Goal: Transaction & Acquisition: Purchase product/service

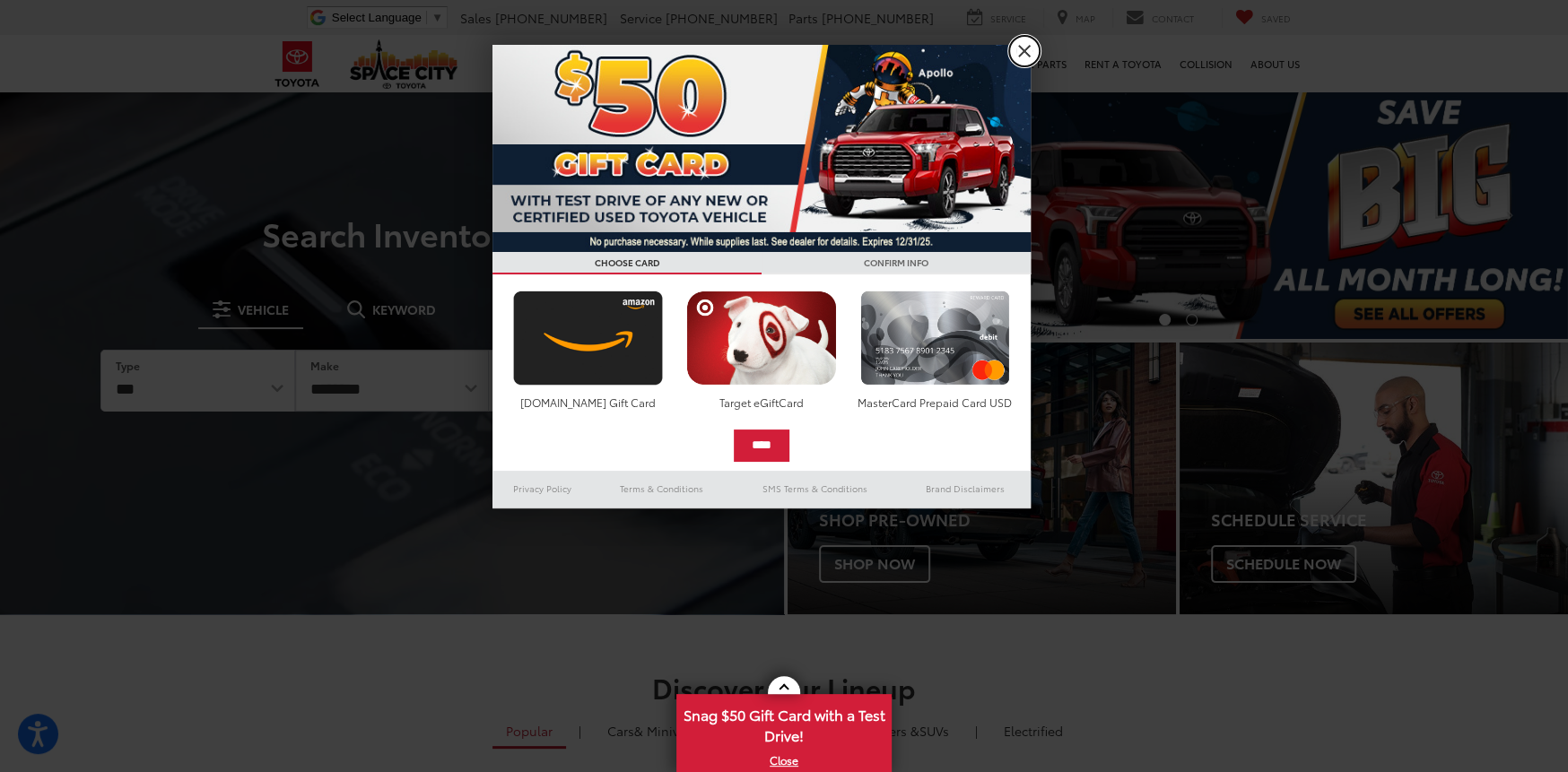
click at [1026, 58] on link "X" at bounding box center [1025, 51] width 31 height 31
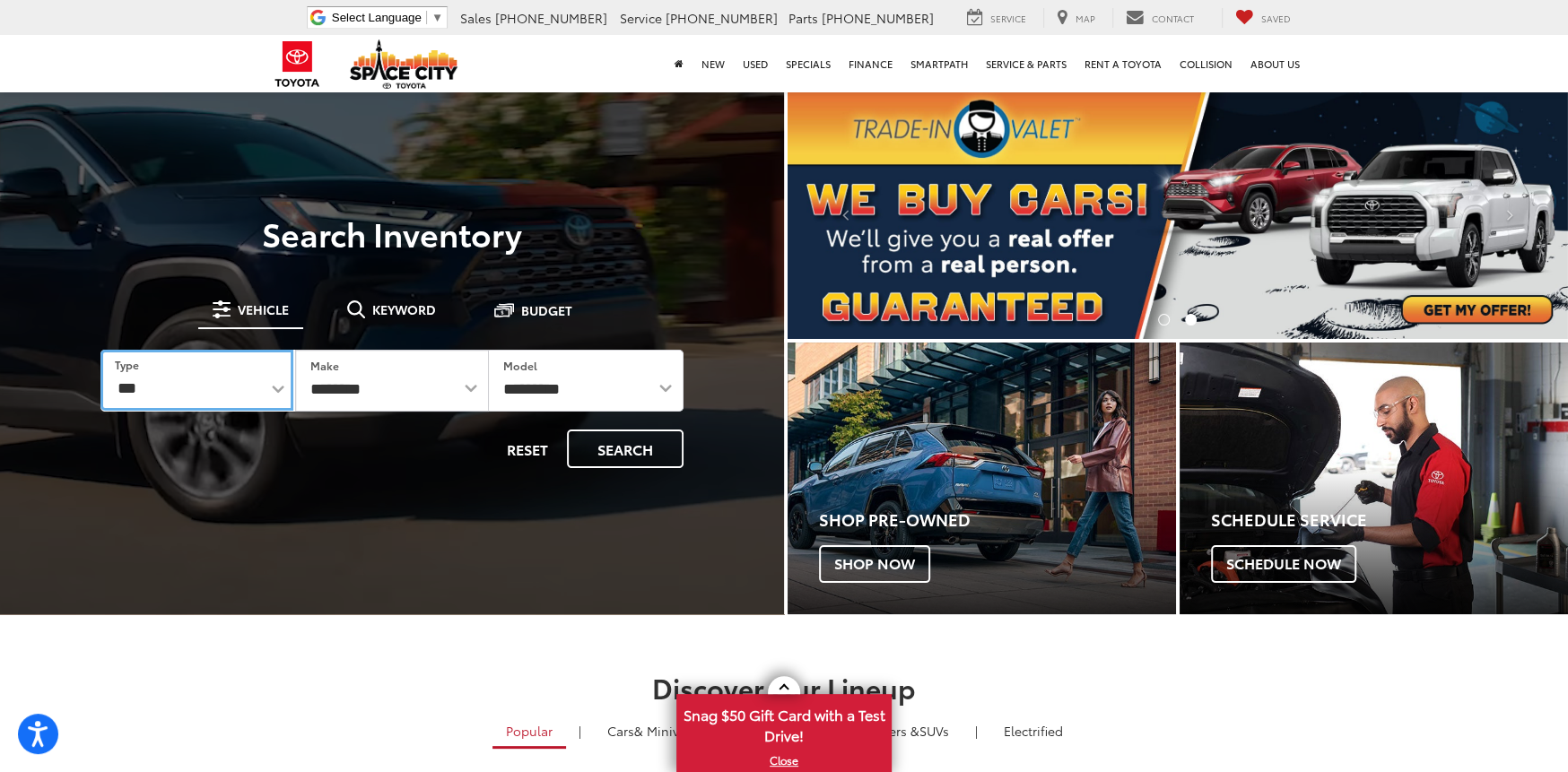
click at [277, 387] on select "*** *** **** *********" at bounding box center [197, 379] width 193 height 60
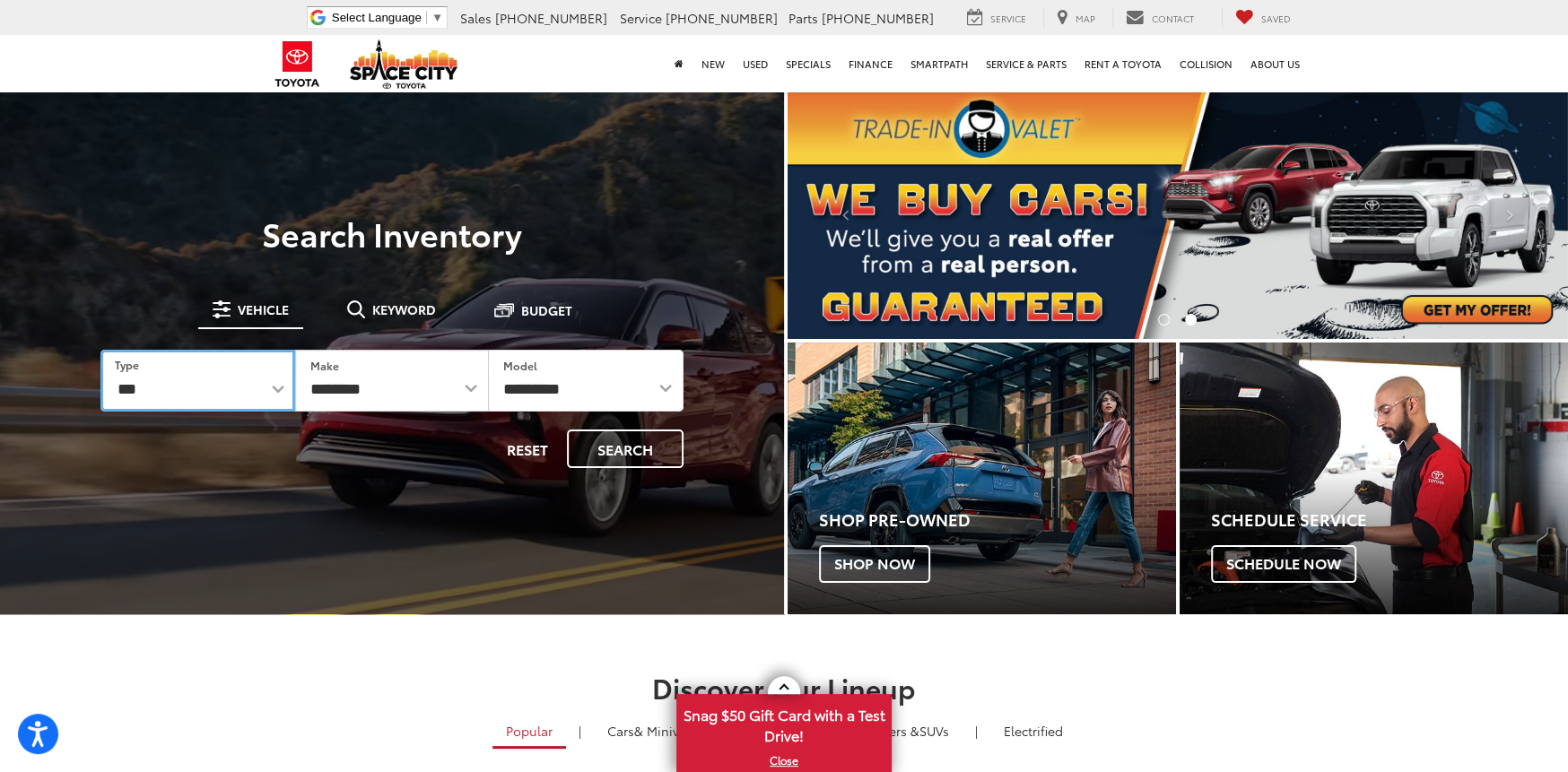
select select "******"
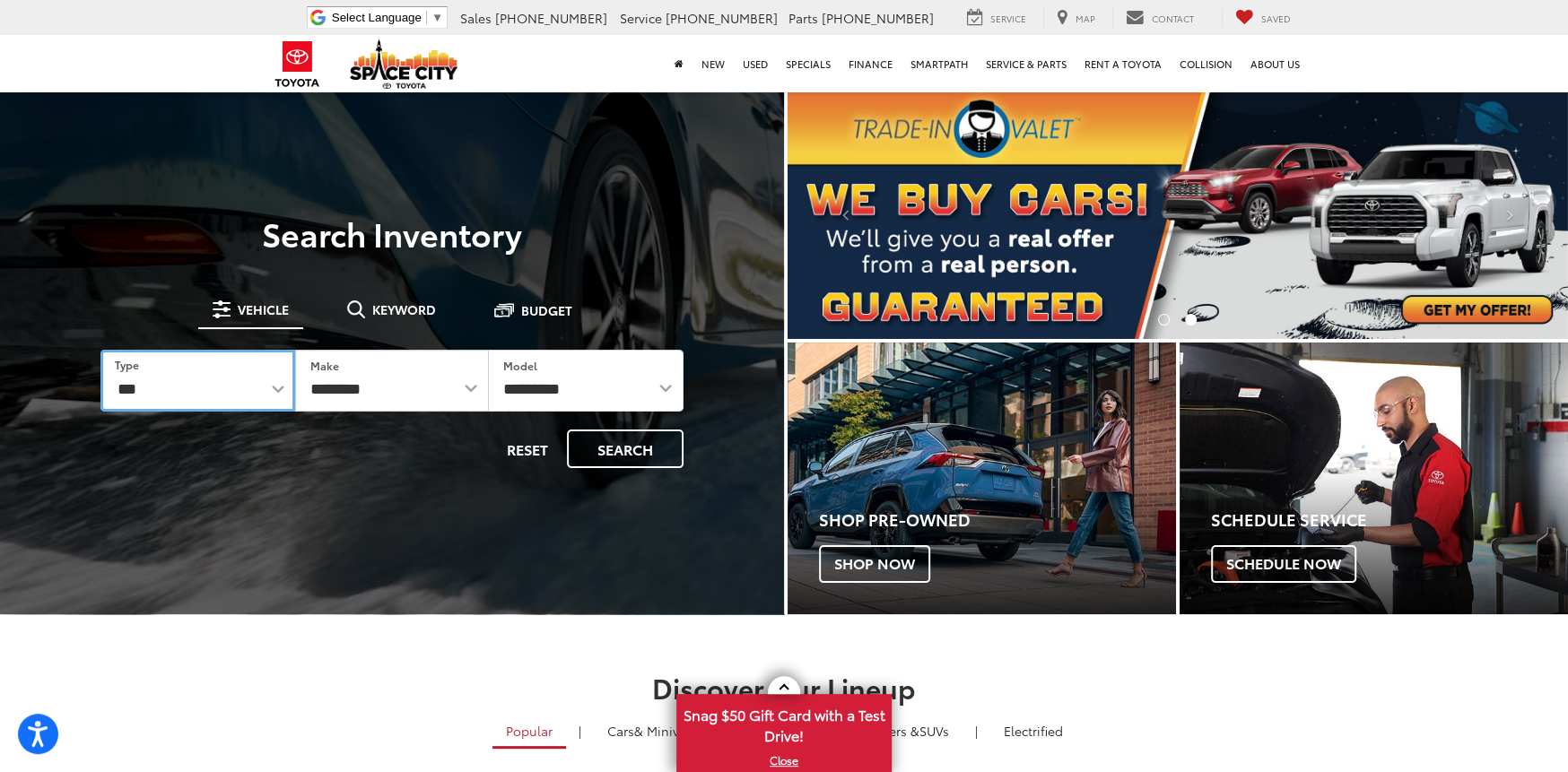
click at [101, 350] on select "*** *** **** *********" at bounding box center [198, 380] width 195 height 61
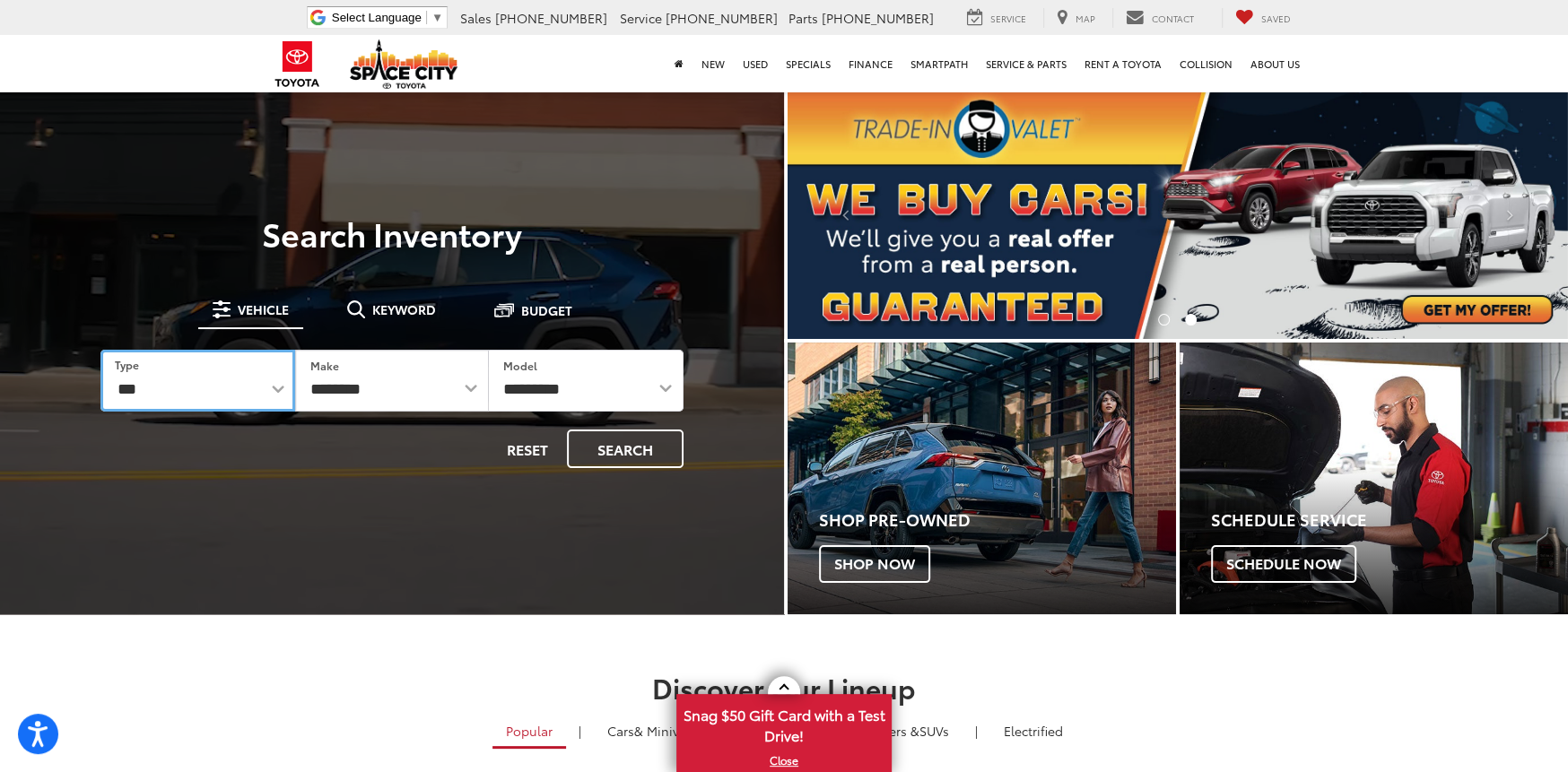
select select
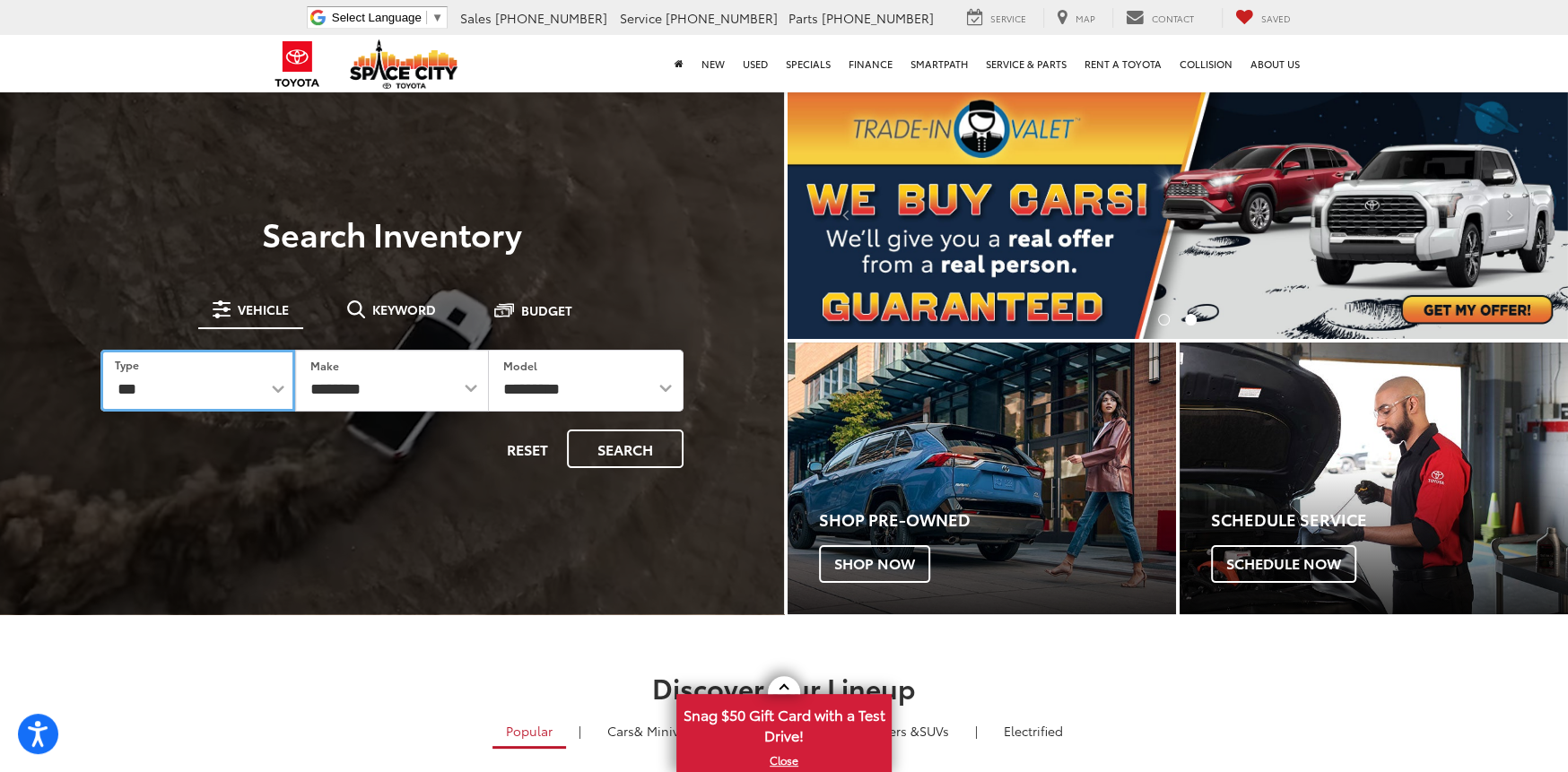
select select
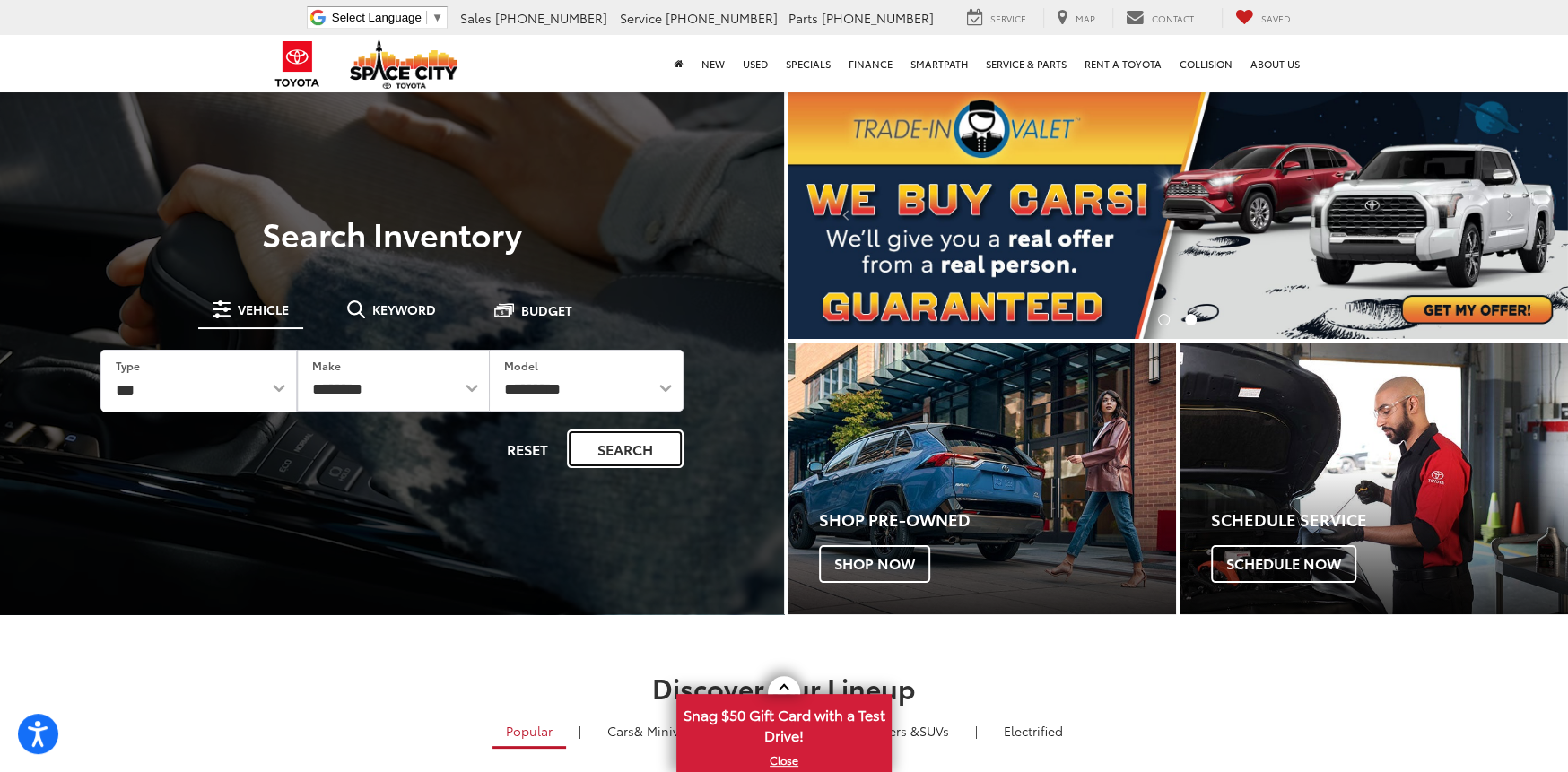
click at [640, 437] on button "Search" at bounding box center [624, 448] width 116 height 38
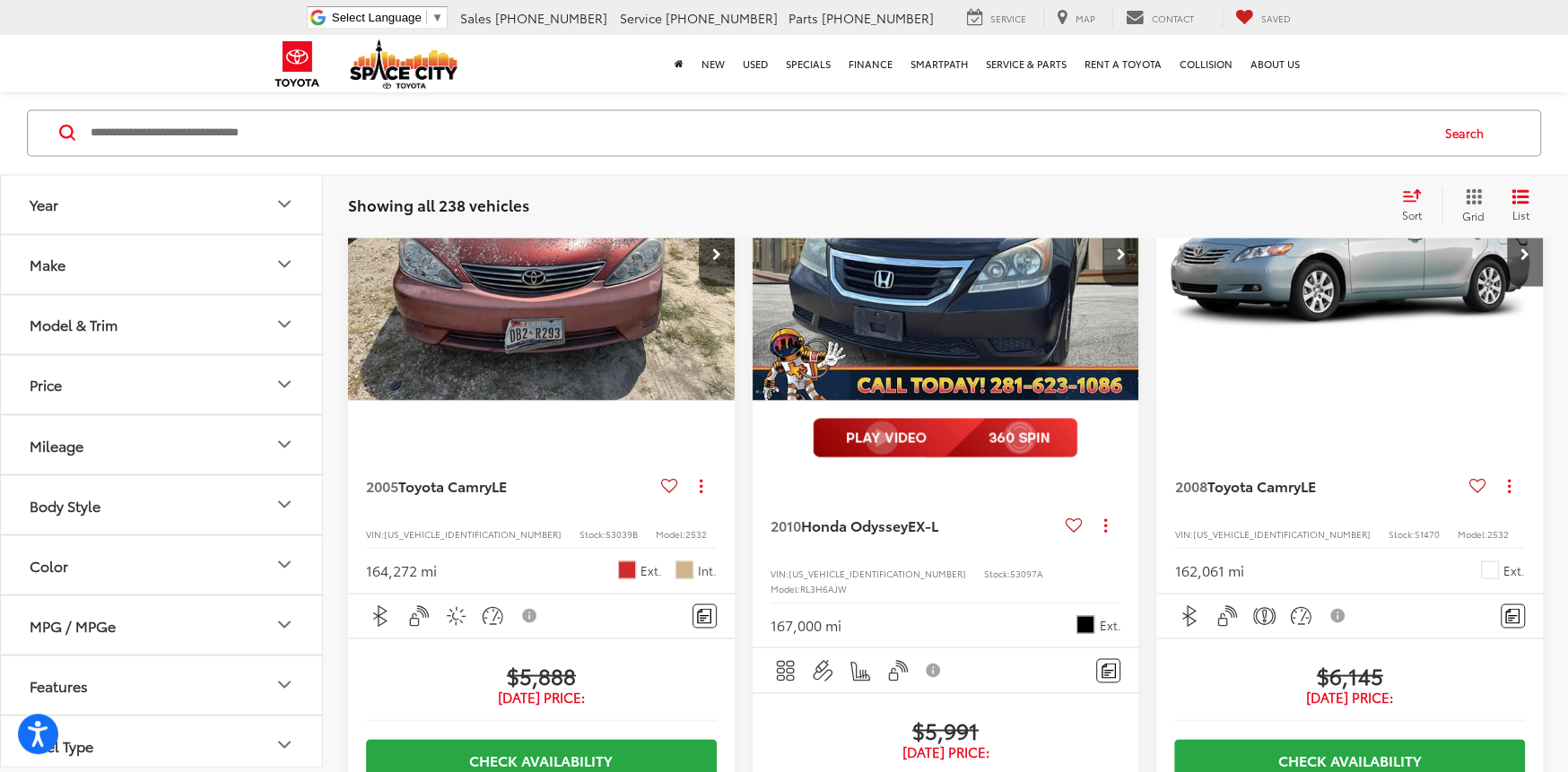
scroll to position [2242, 0]
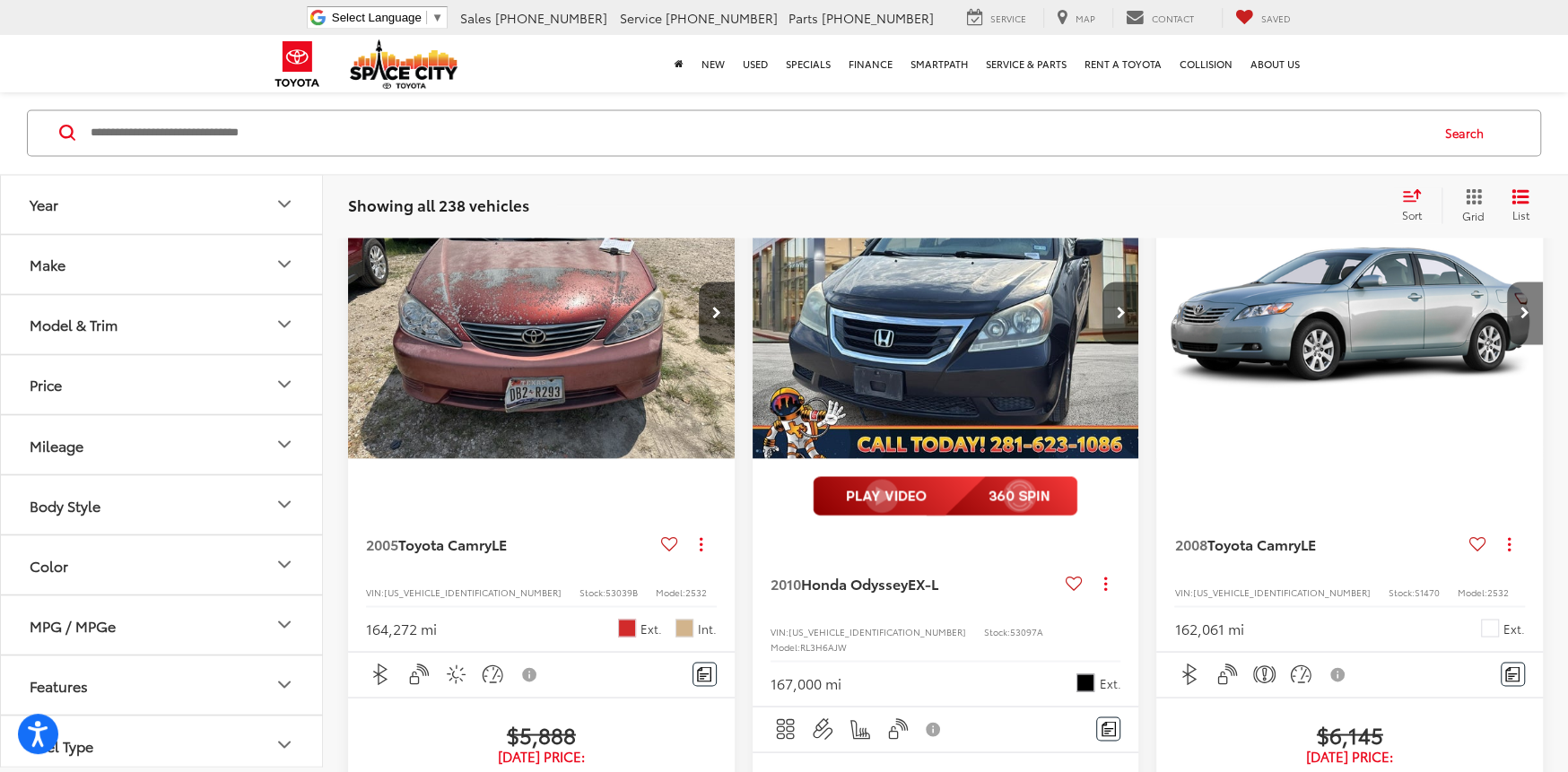
click at [1525, 319] on icon "Next image" at bounding box center [1524, 312] width 9 height 12
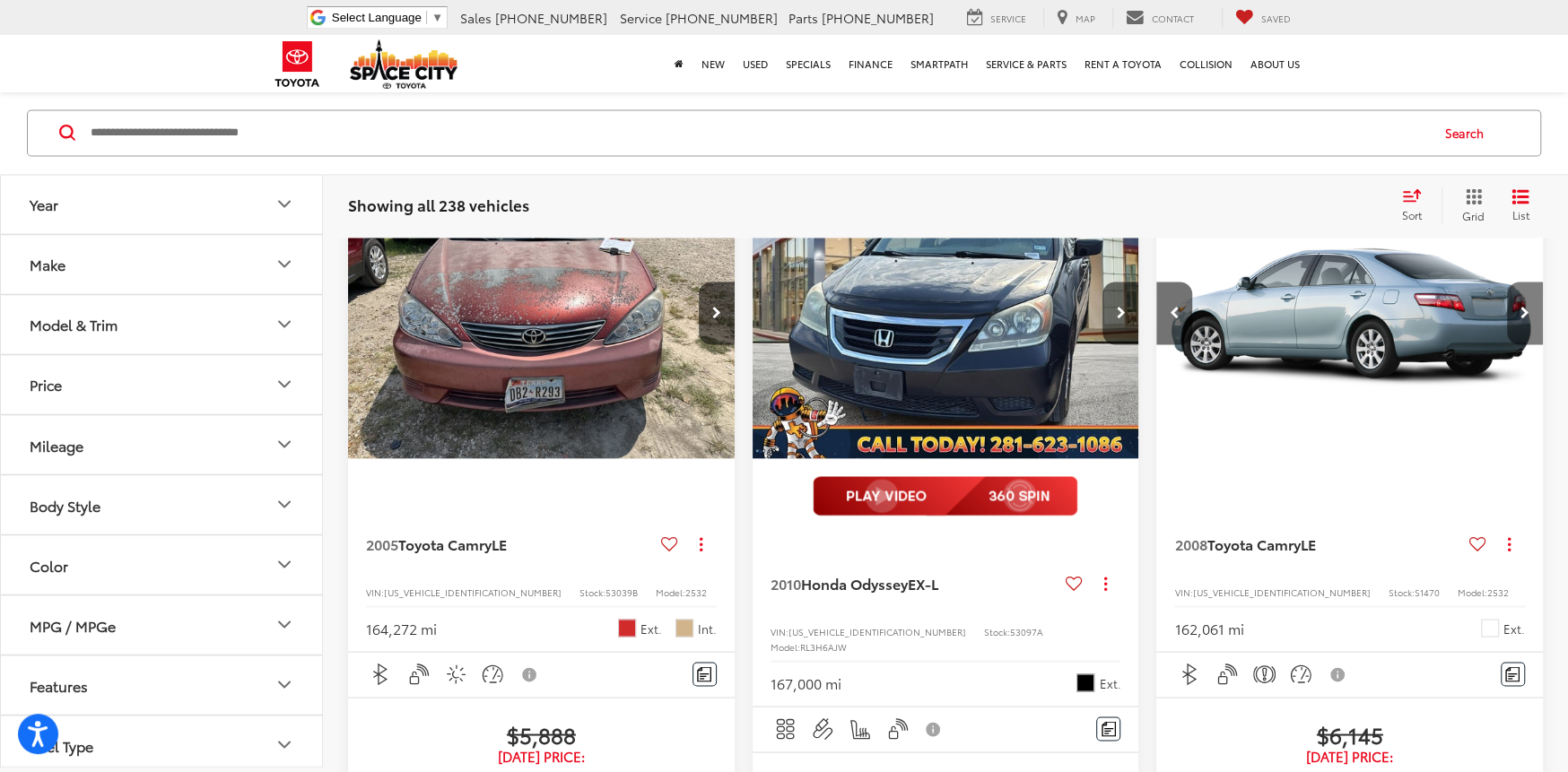
click at [1525, 319] on icon "Next image" at bounding box center [1524, 312] width 9 height 12
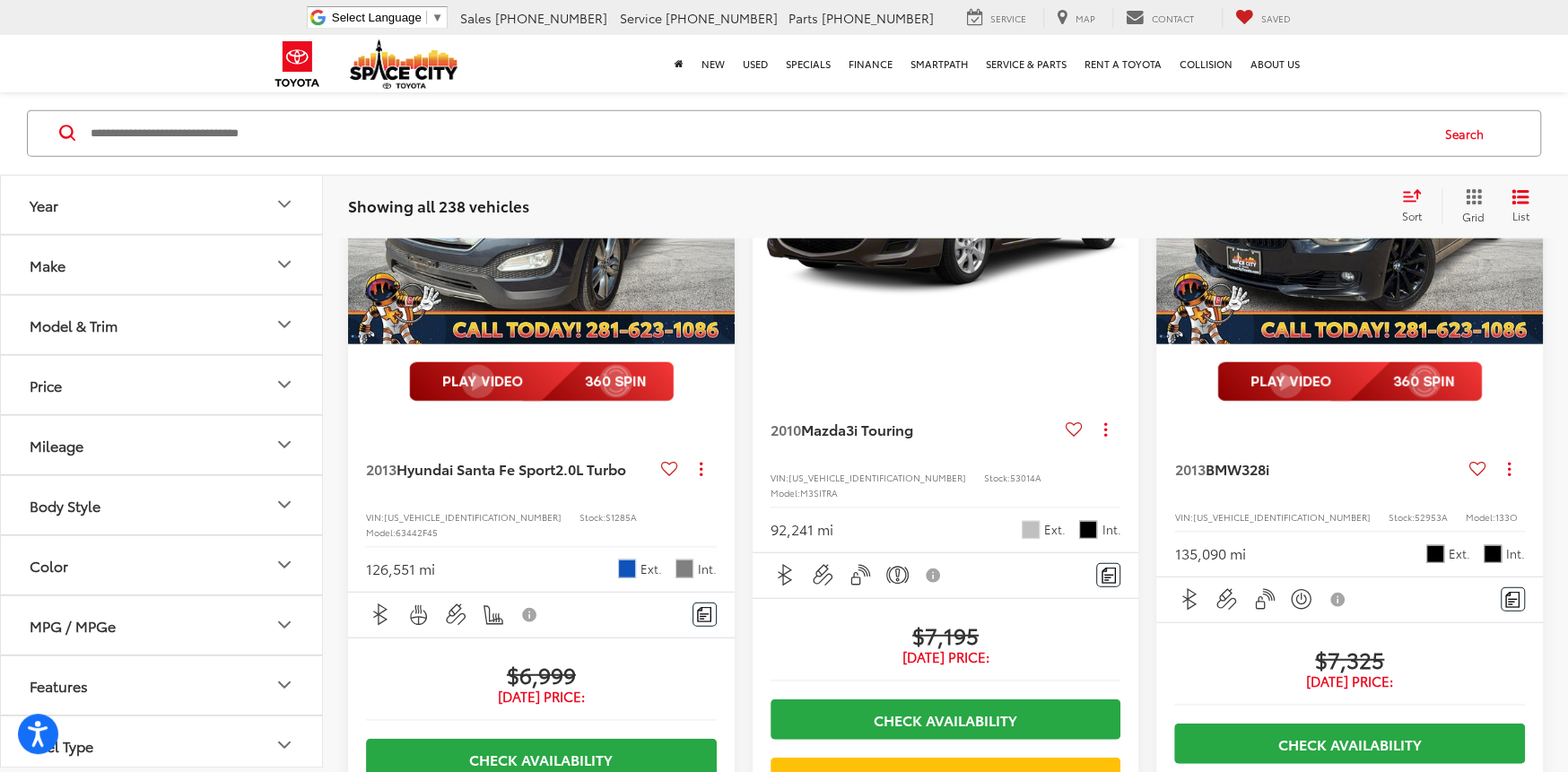
scroll to position [3318, 0]
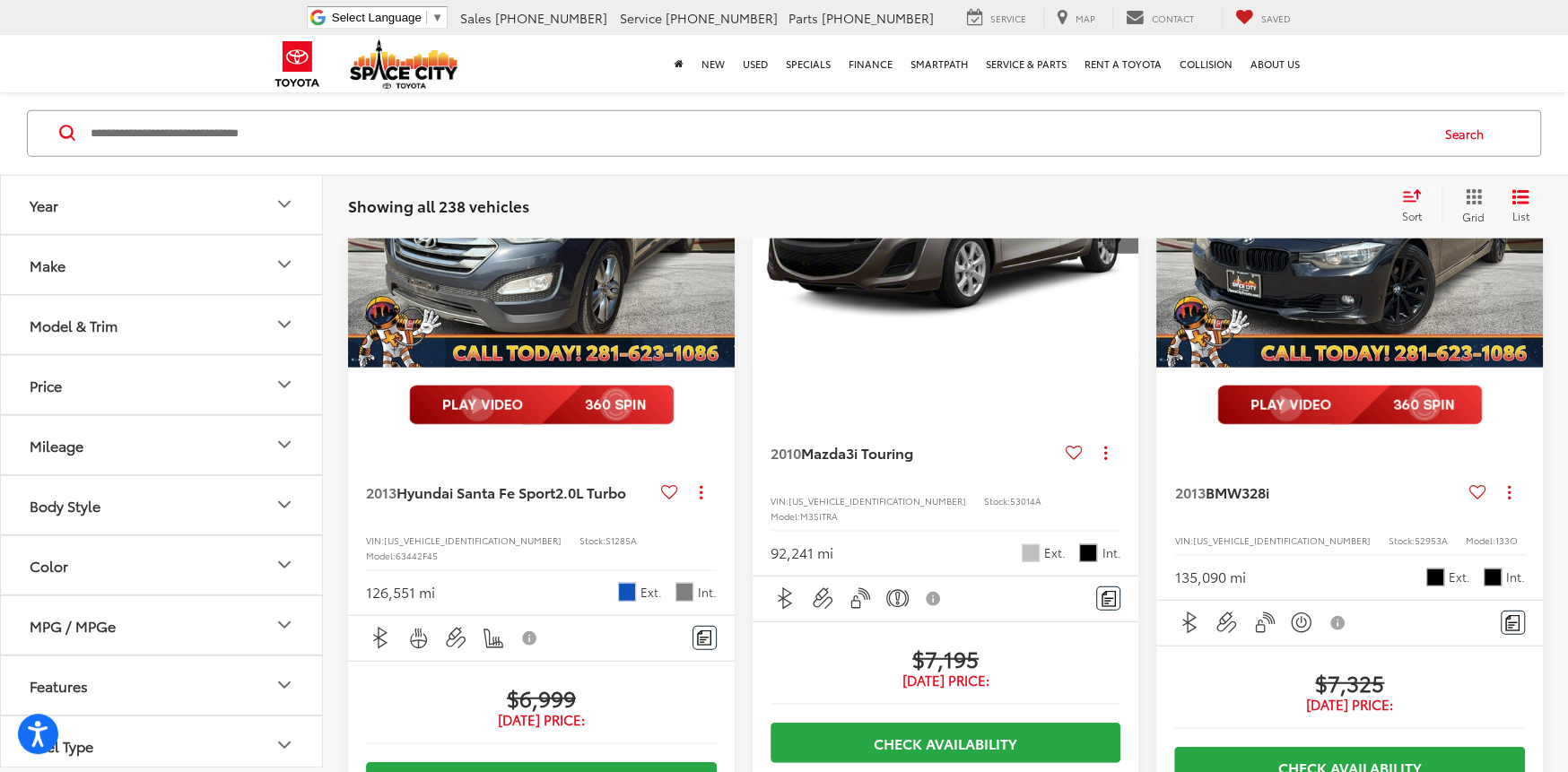
click at [1529, 253] on button "Next image" at bounding box center [1524, 222] width 36 height 62
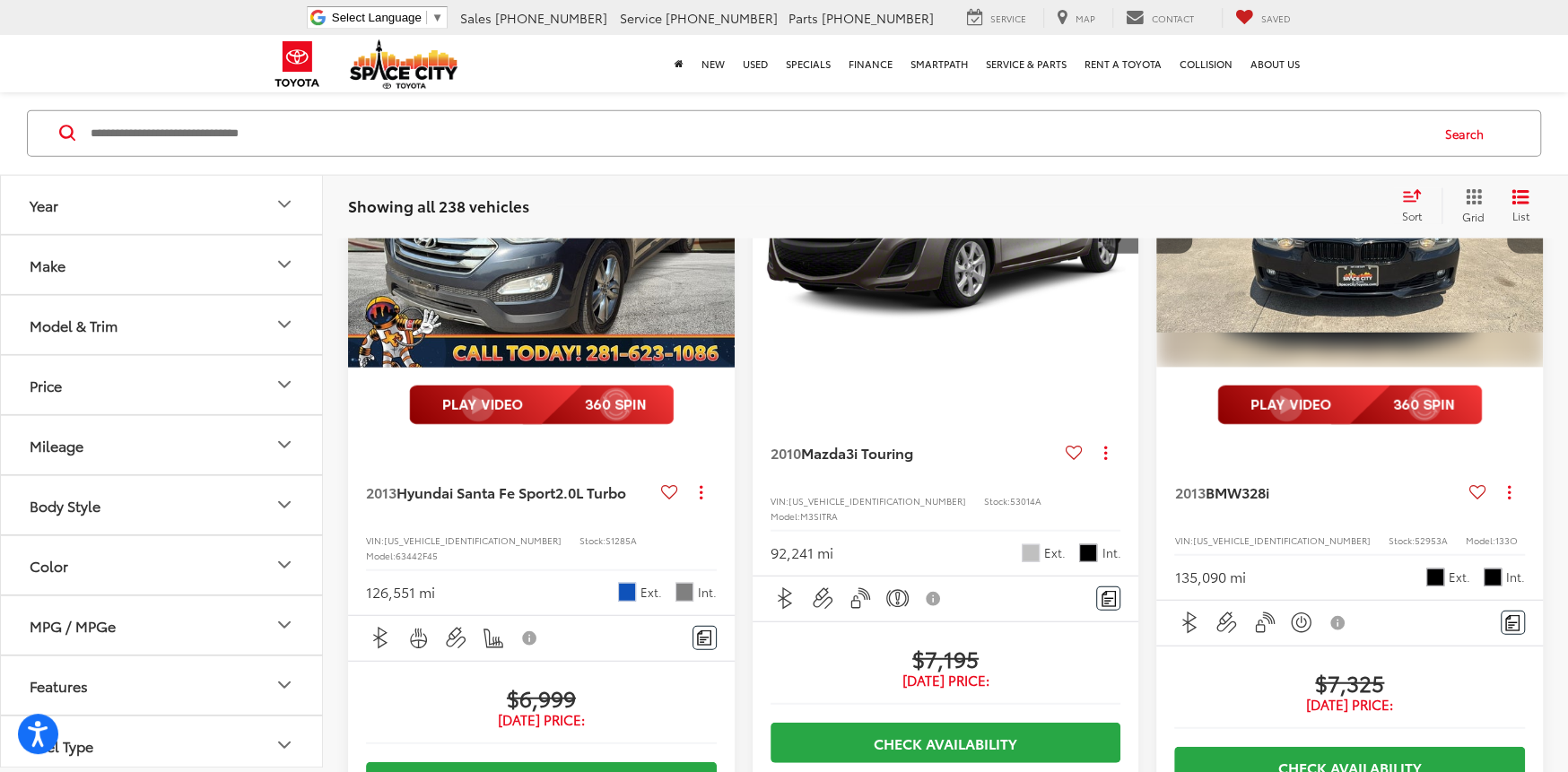
click at [1529, 253] on button "Next image" at bounding box center [1524, 222] width 36 height 62
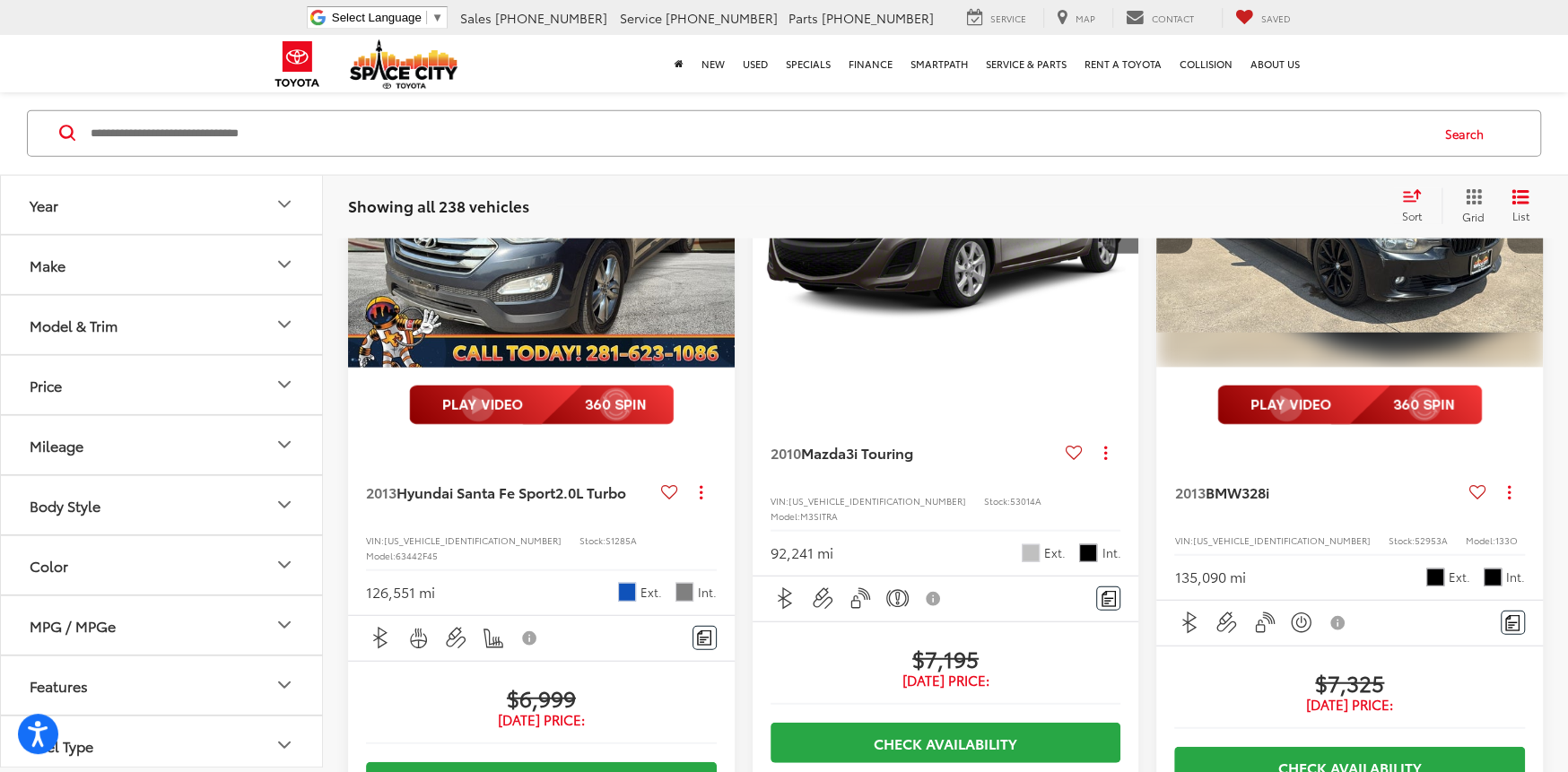
click at [1529, 253] on button "Next image" at bounding box center [1524, 222] width 36 height 62
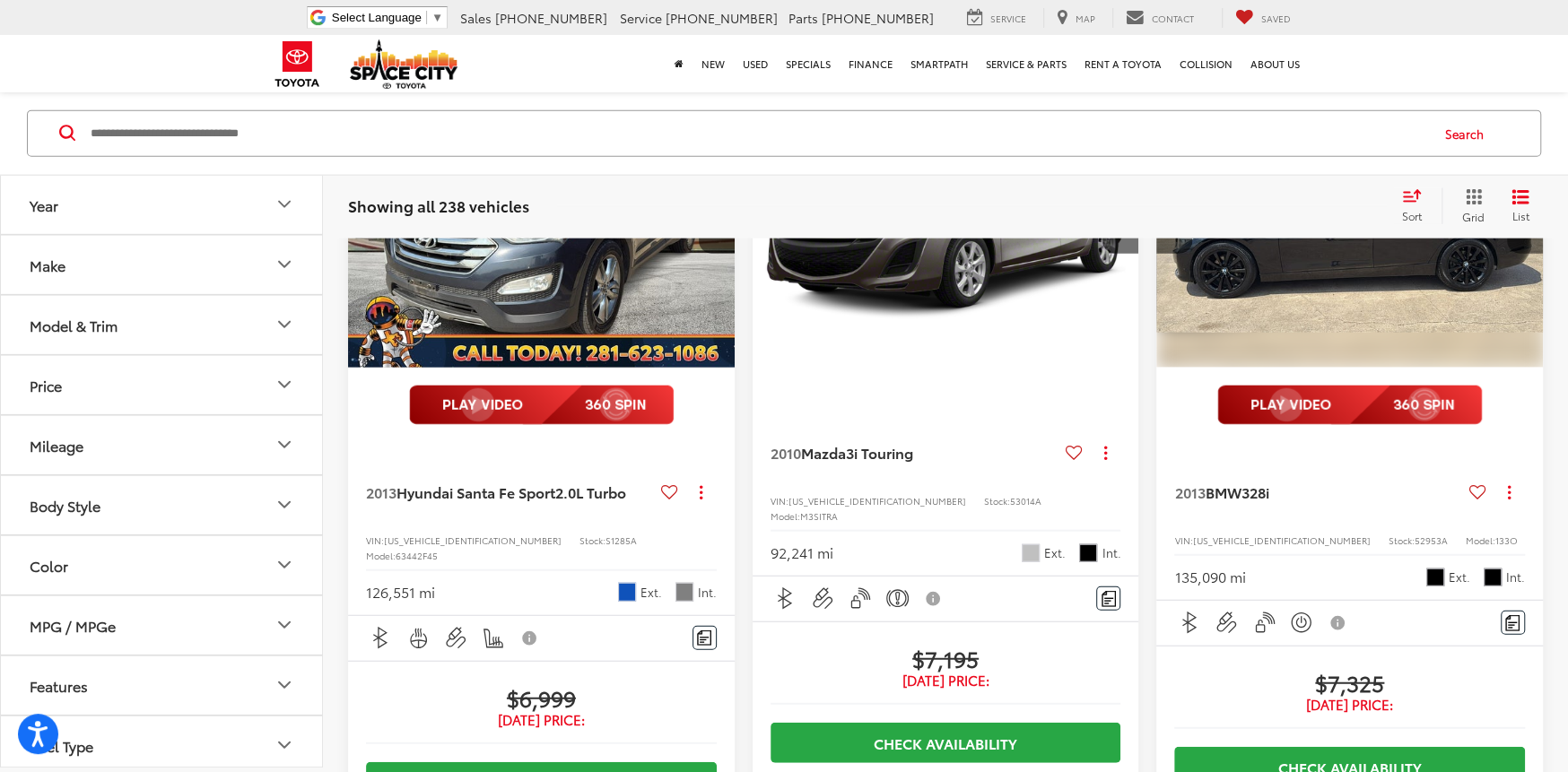
click at [1529, 253] on button "Next image" at bounding box center [1524, 222] width 36 height 62
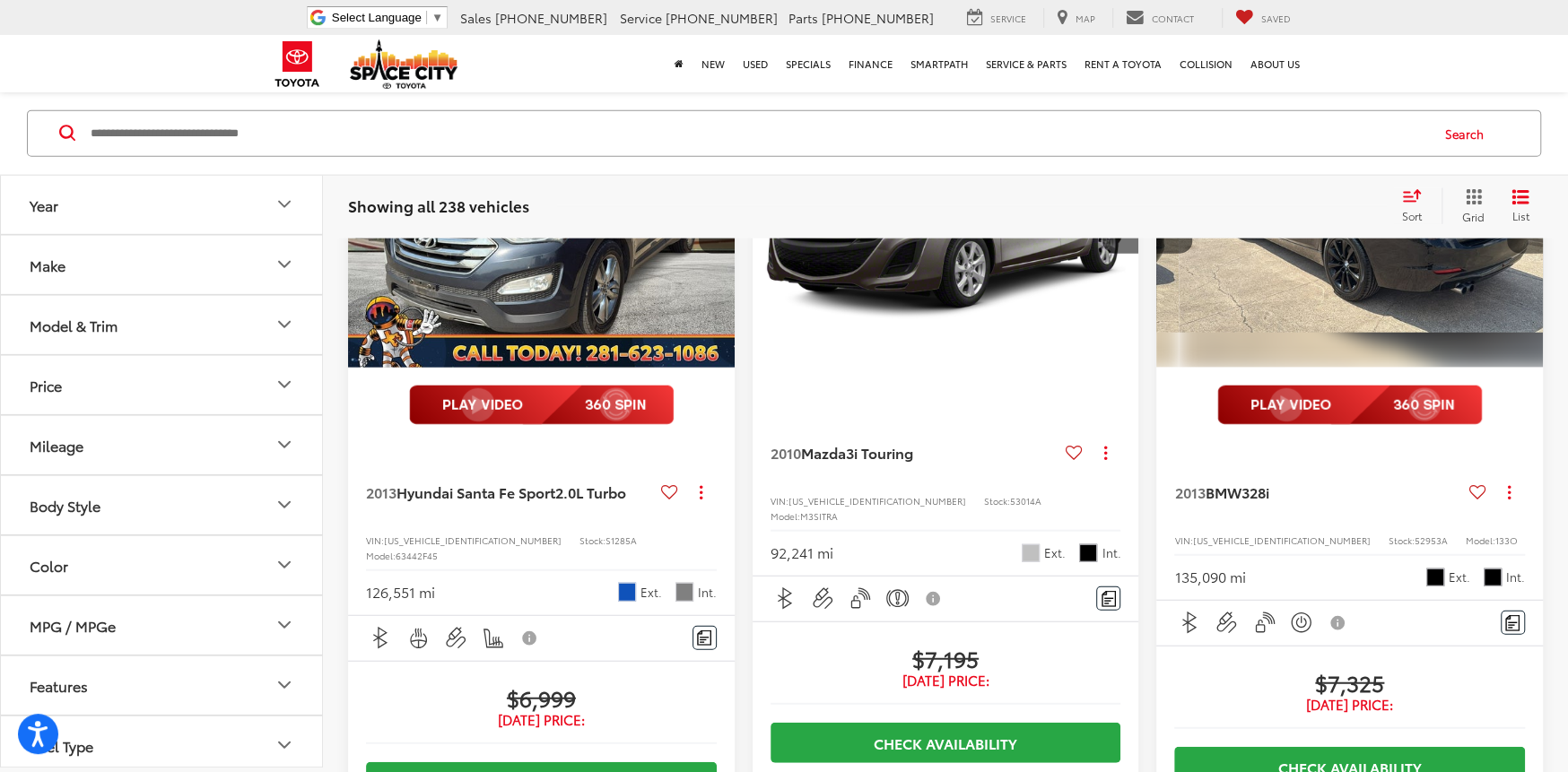
scroll to position [0, 1555]
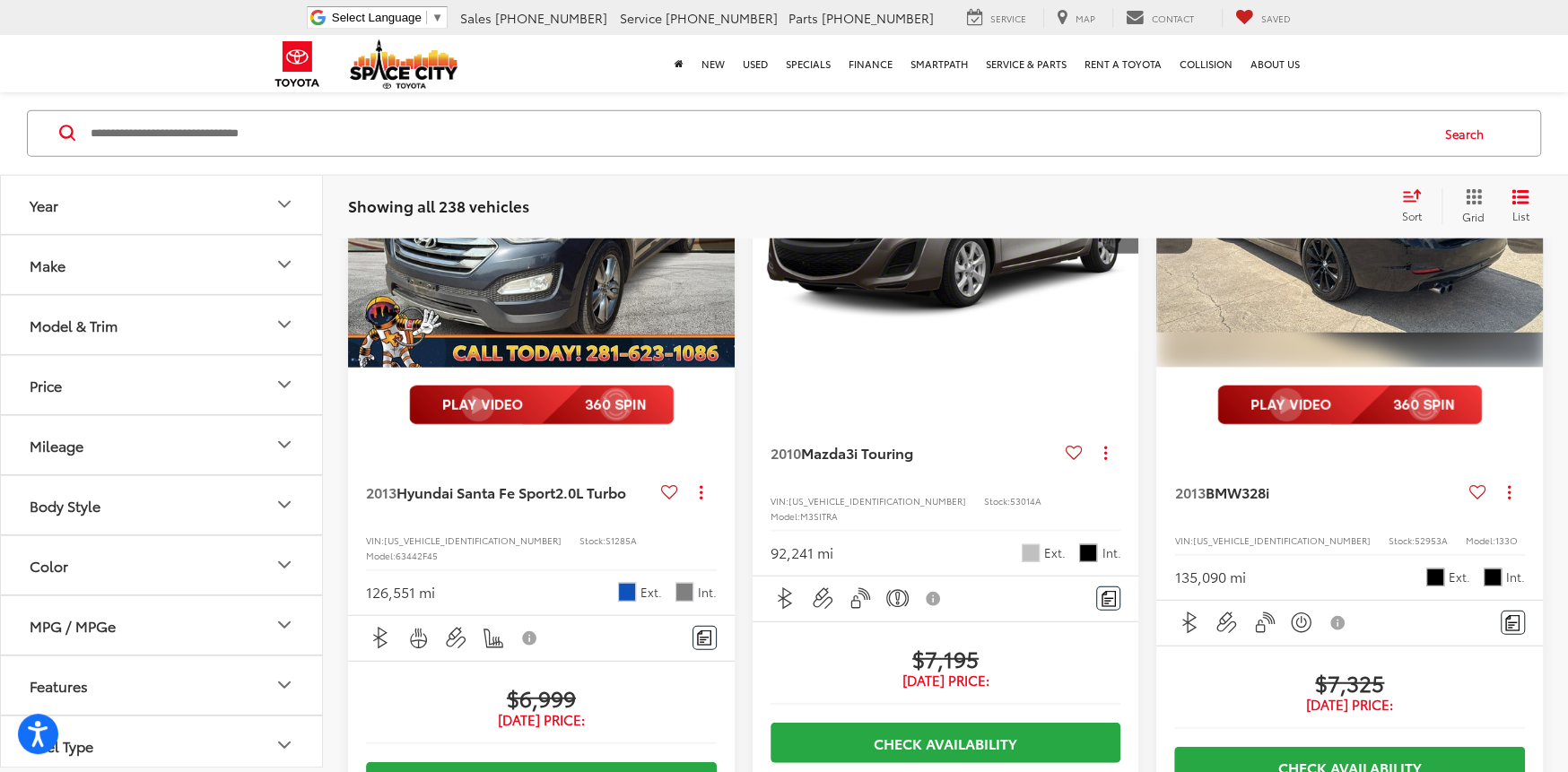
click at [1529, 253] on button "Next image" at bounding box center [1524, 222] width 36 height 62
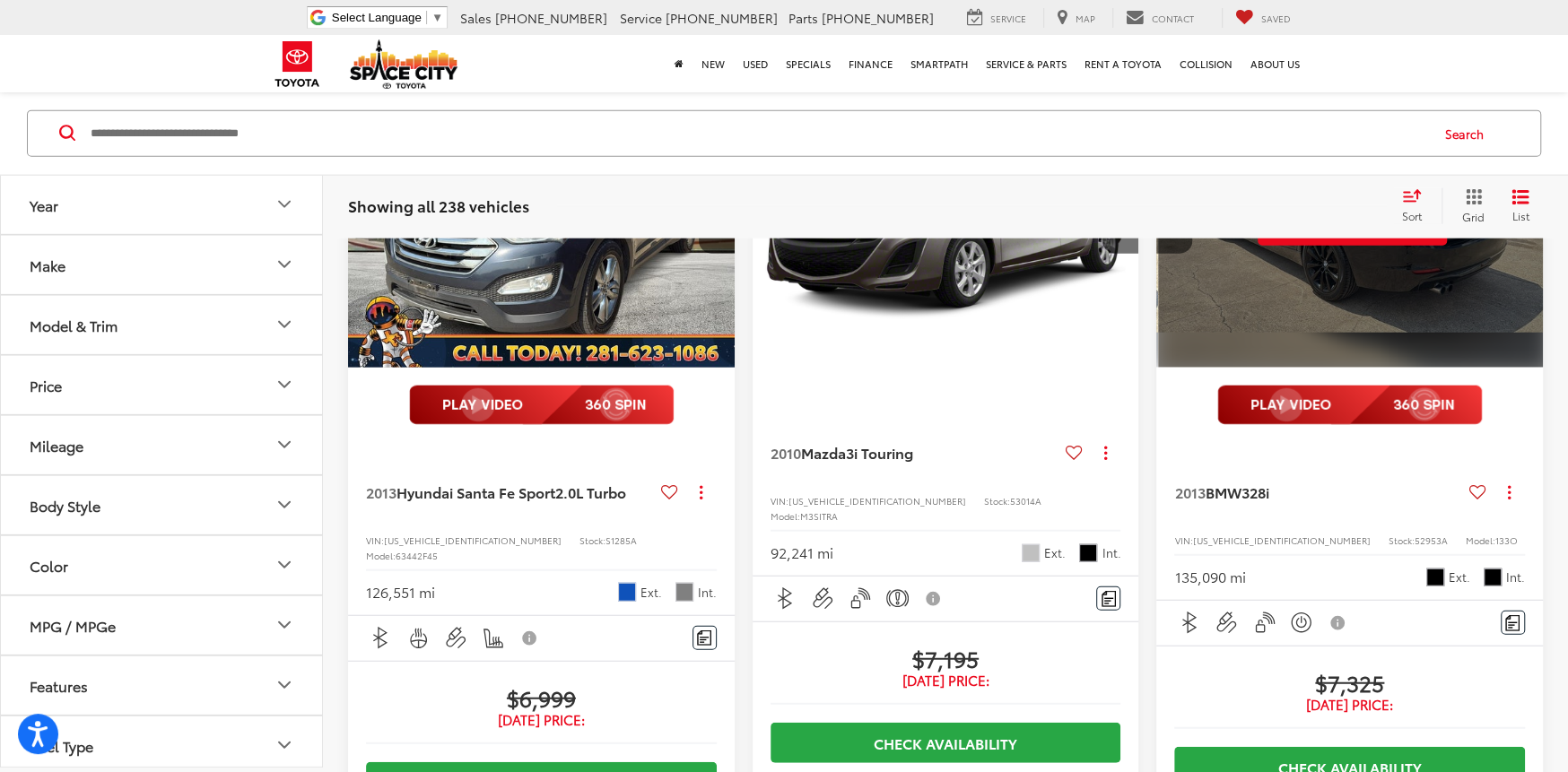
scroll to position [0, 1943]
click at [1529, 370] on div "View More" at bounding box center [1351, 224] width 389 height 292
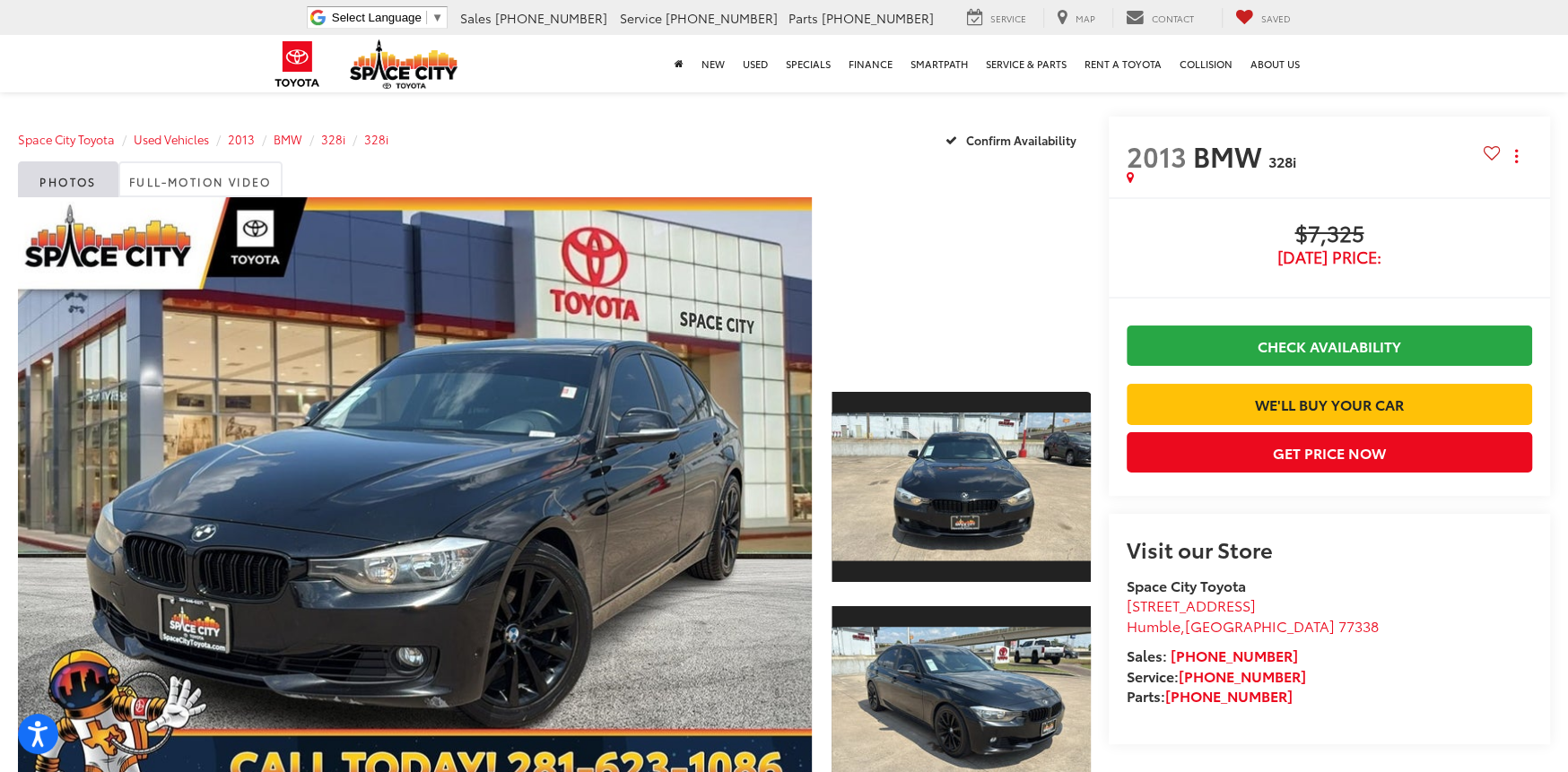
click at [1024, 597] on div at bounding box center [955, 502] width 267 height 611
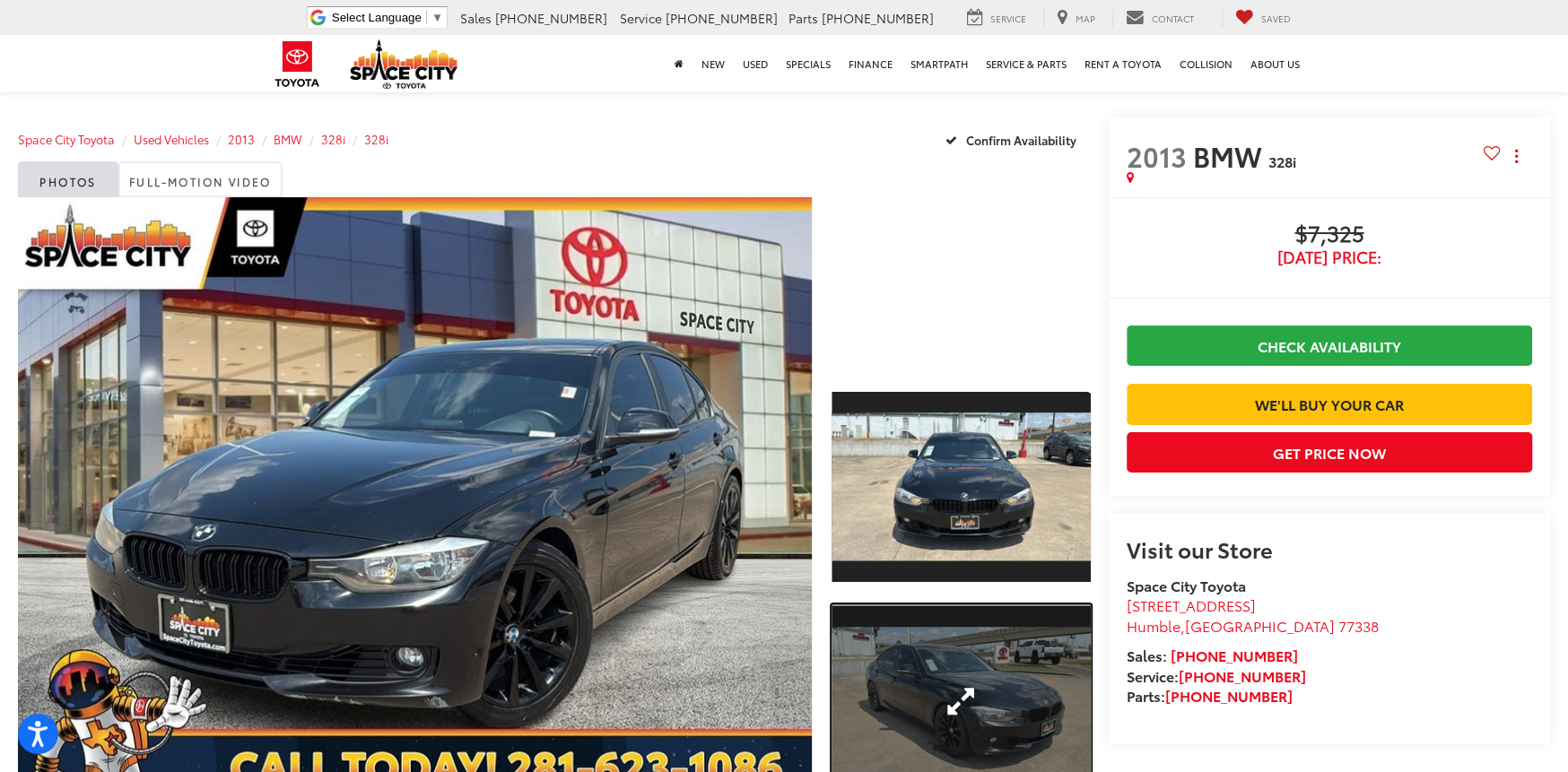
click at [994, 670] on link "Expand Photo 2" at bounding box center [960, 702] width 258 height 194
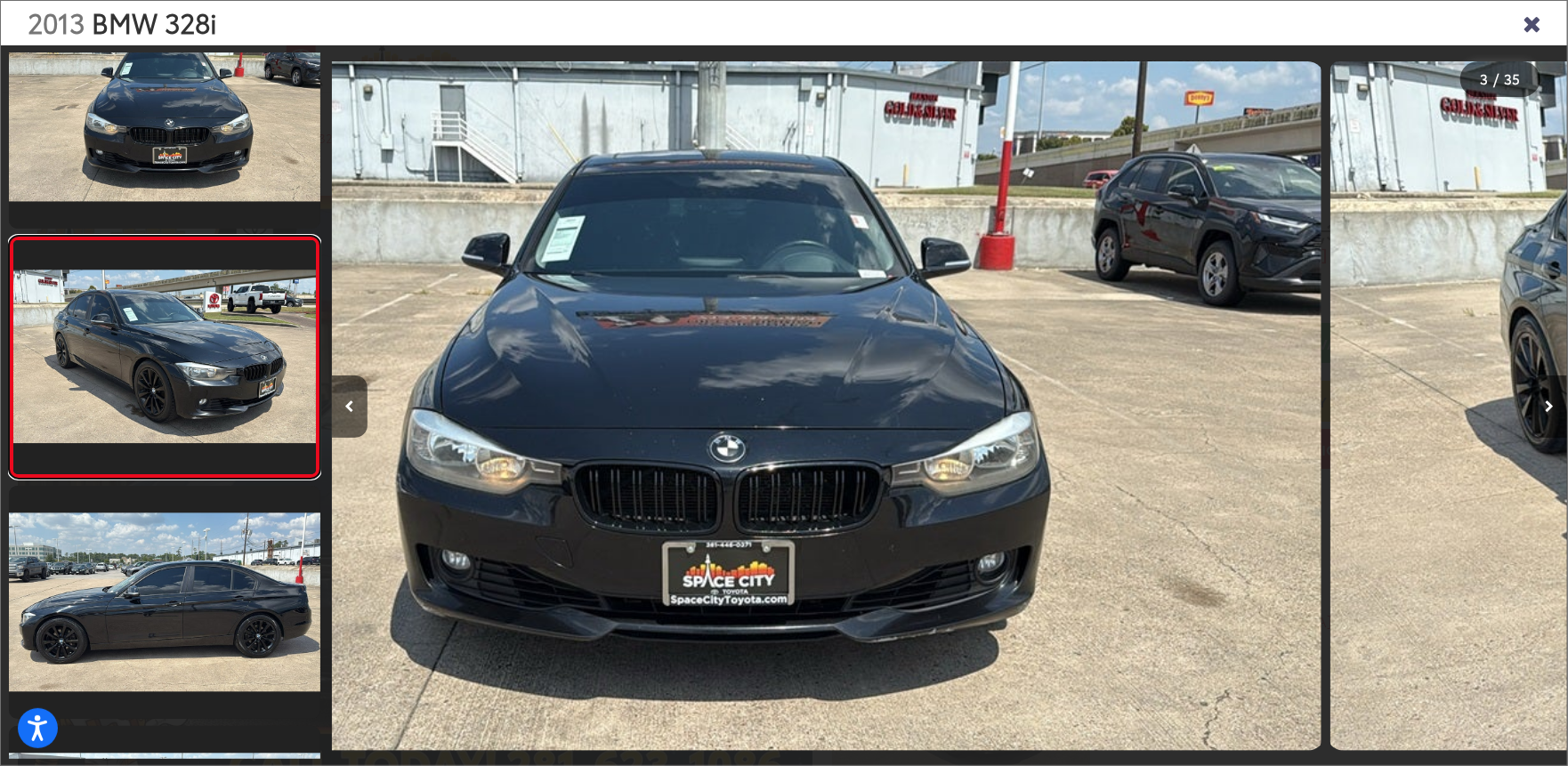
scroll to position [302, 0]
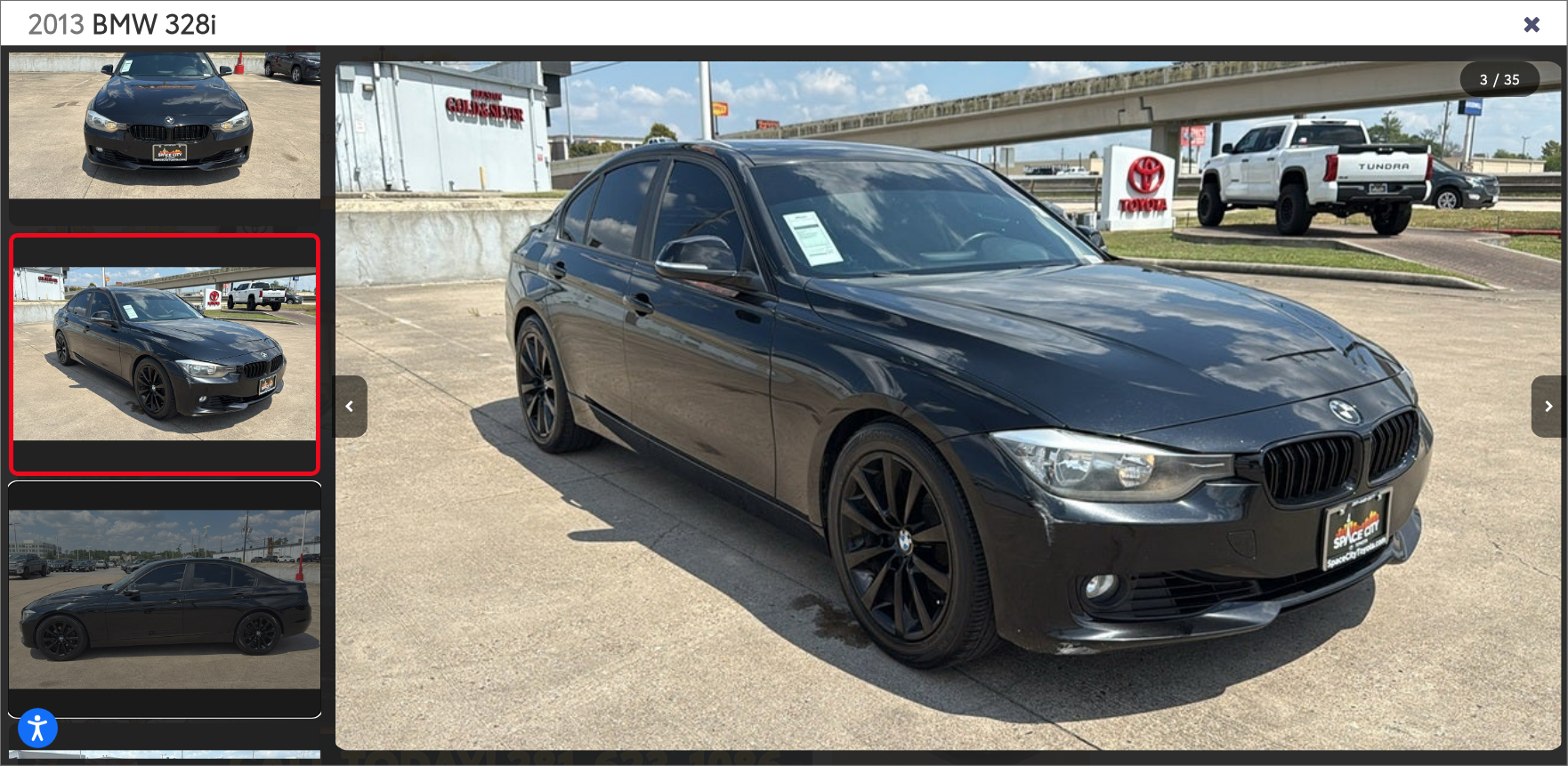
click at [250, 615] on link at bounding box center [164, 600] width 312 height 234
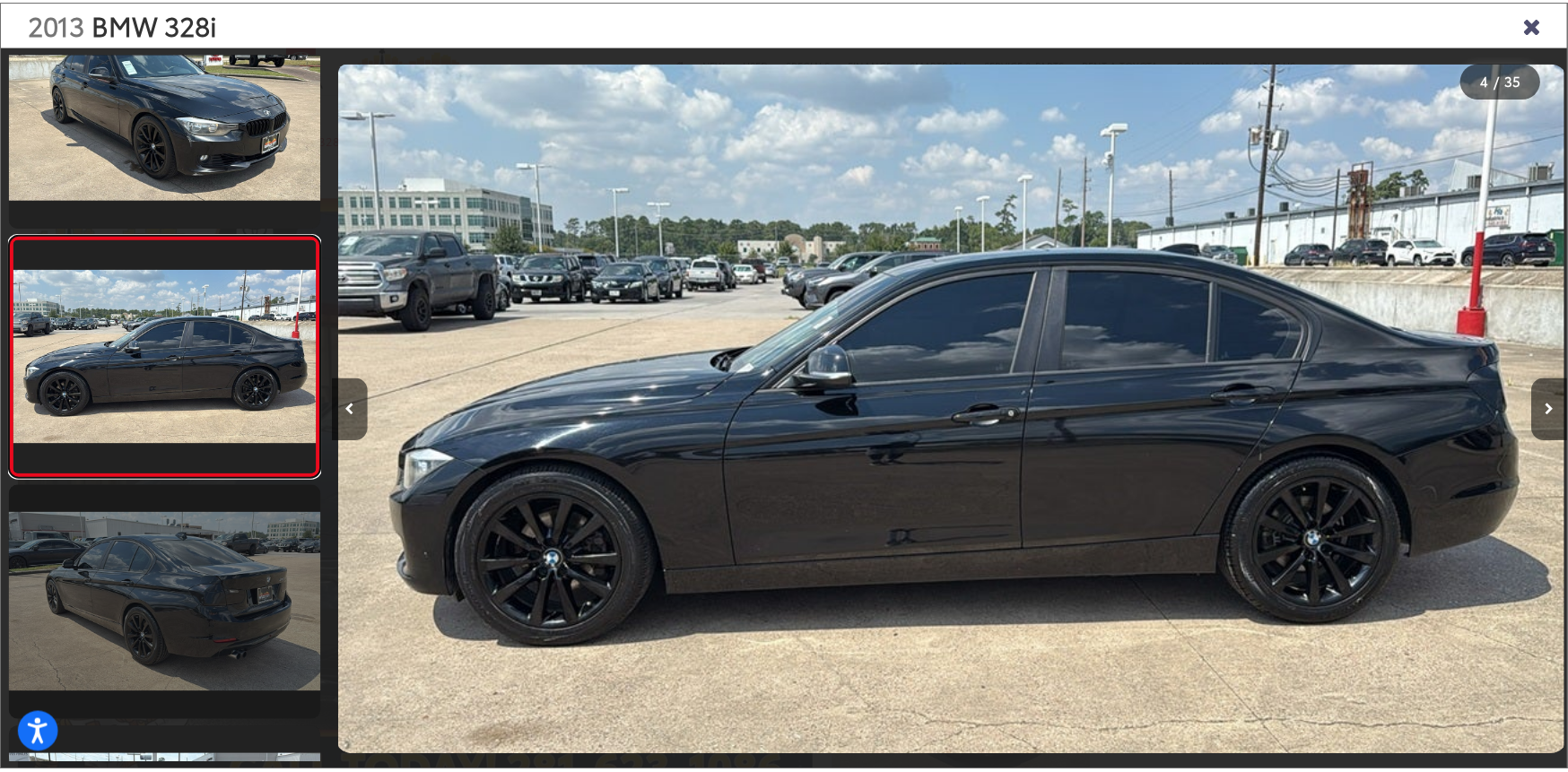
scroll to position [0, 3735]
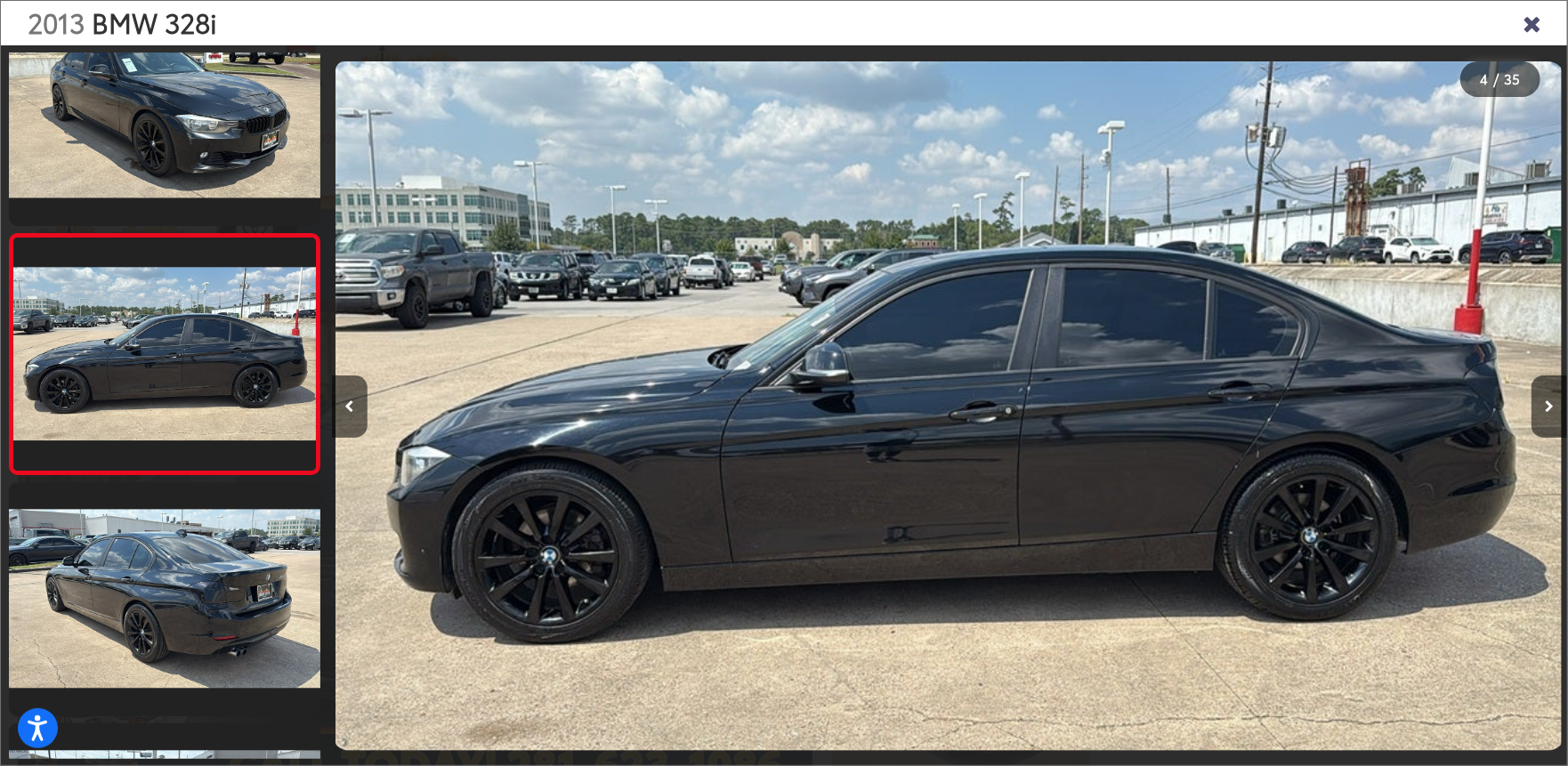
click at [1525, 18] on icon "Close gallery" at bounding box center [1531, 22] width 18 height 23
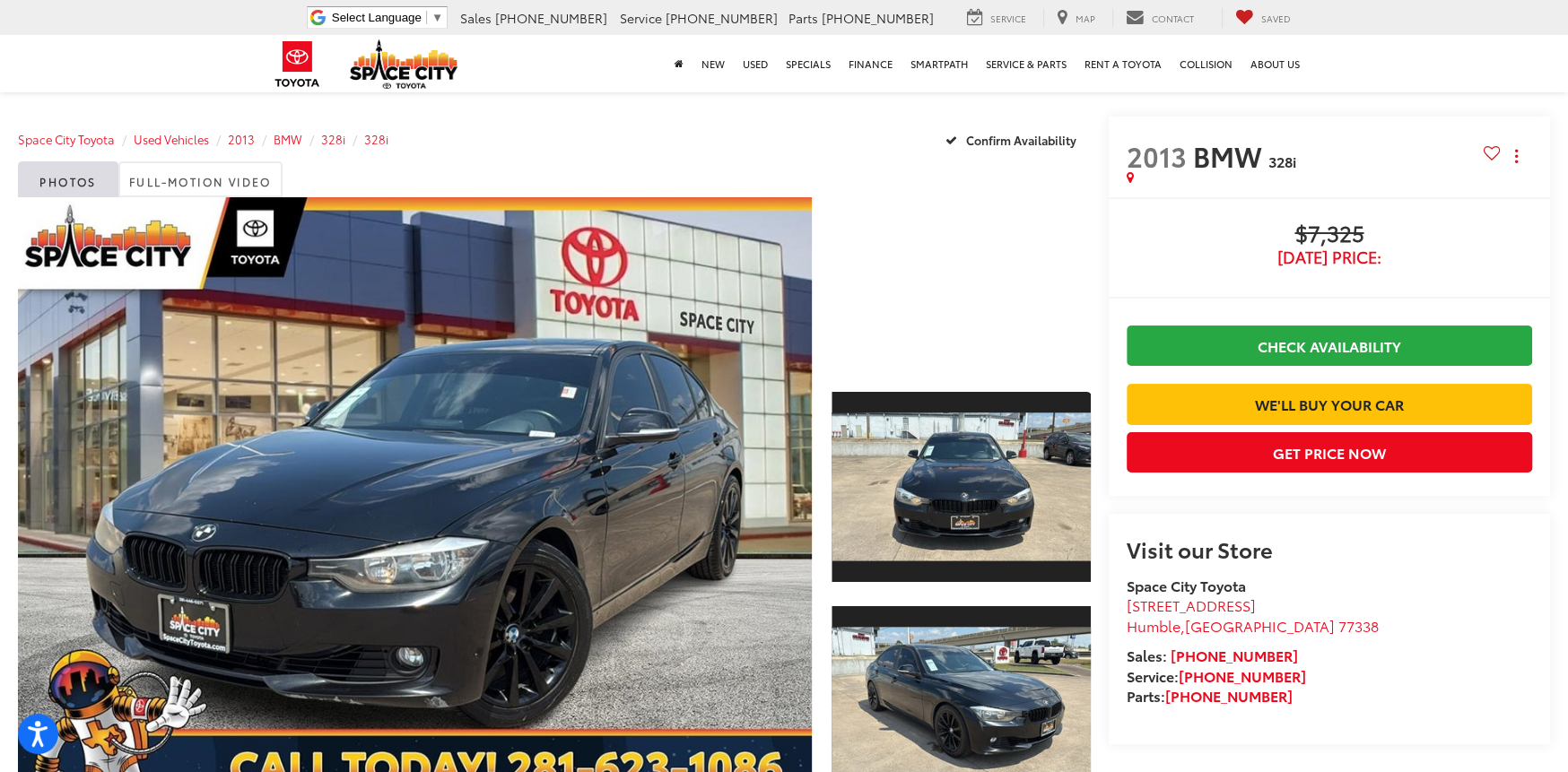
scroll to position [359, 0]
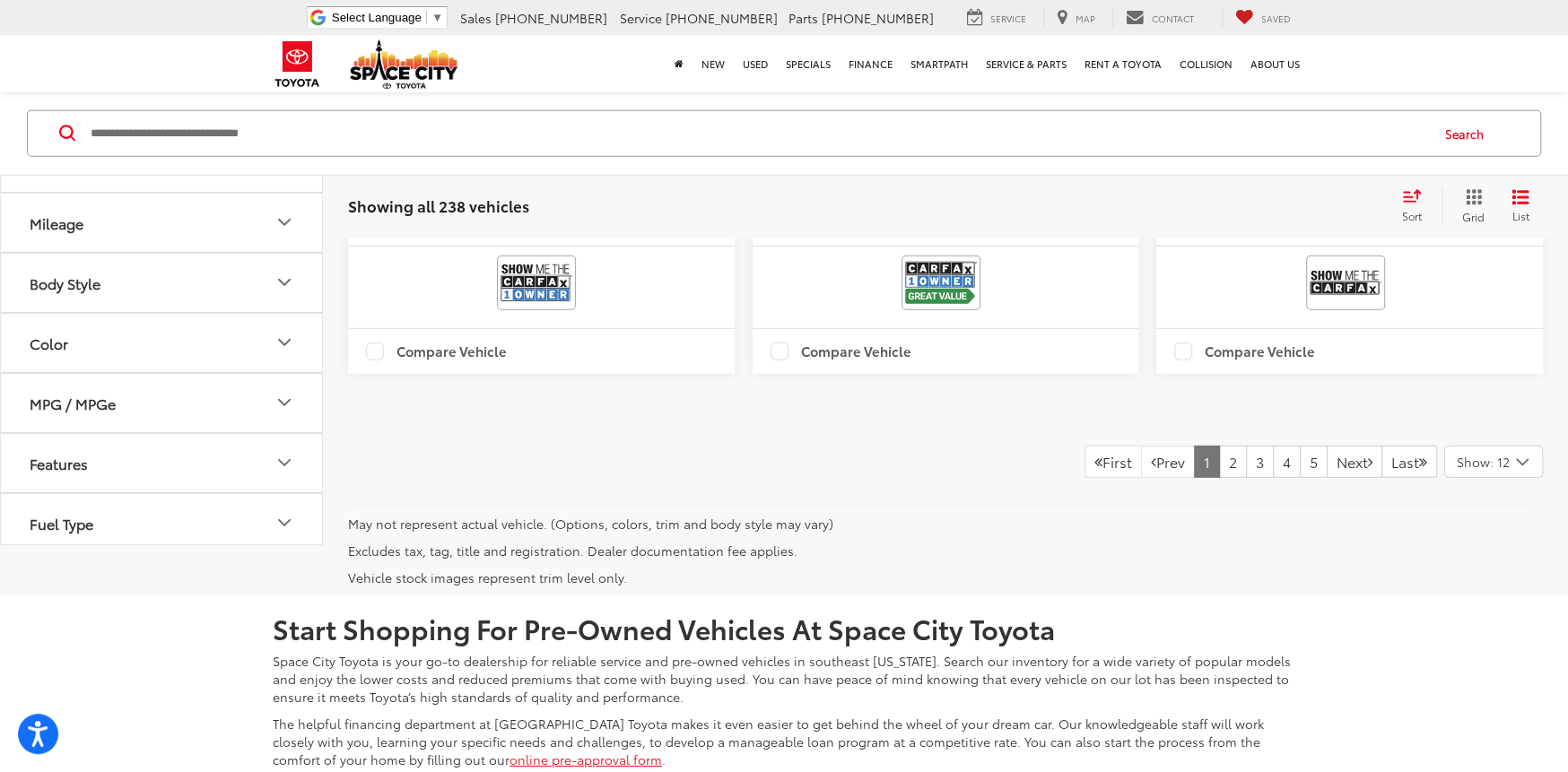
scroll to position [4204, 0]
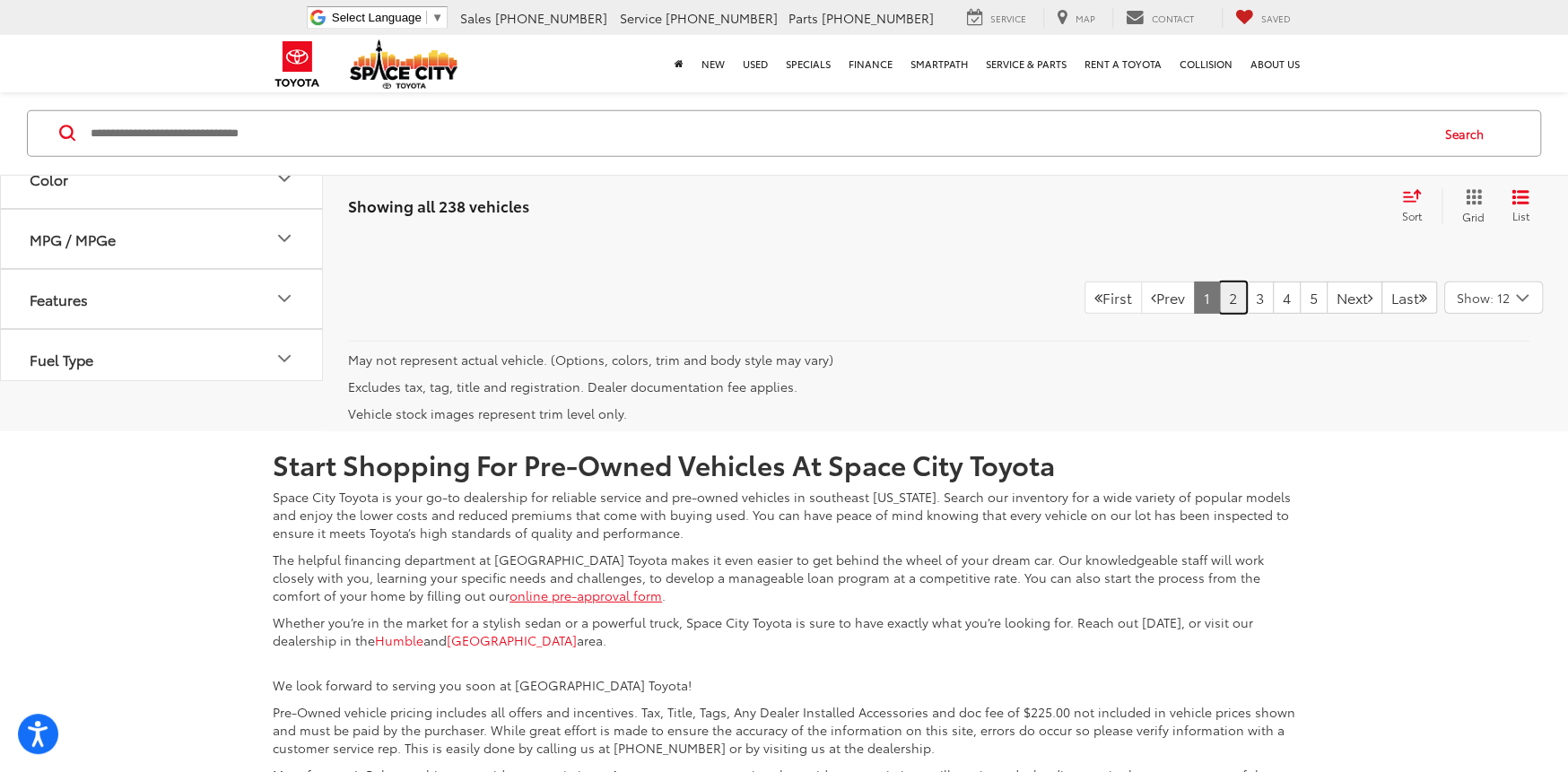
click at [1218, 314] on link "2" at bounding box center [1232, 298] width 28 height 33
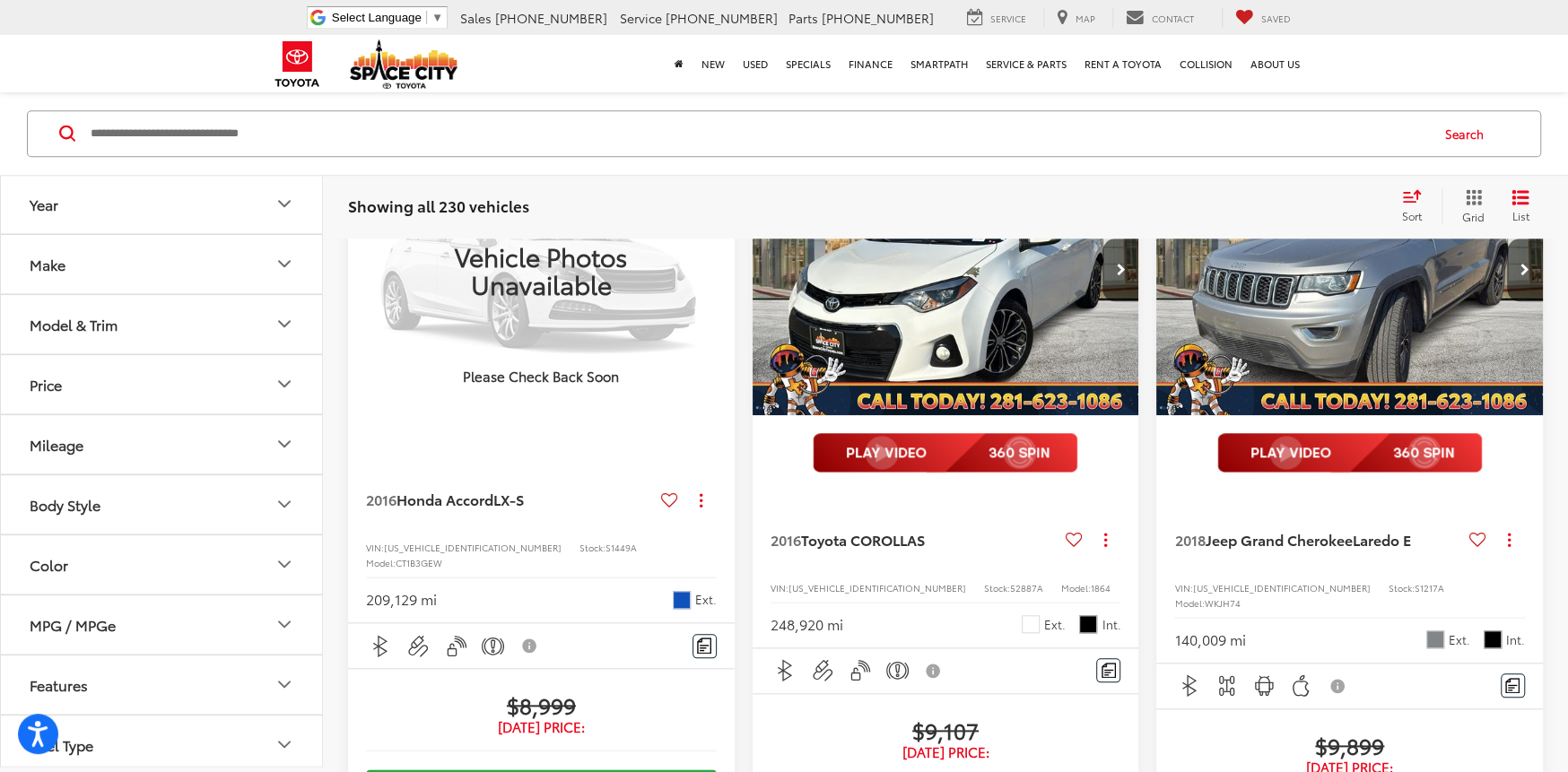
scroll to position [1229, 0]
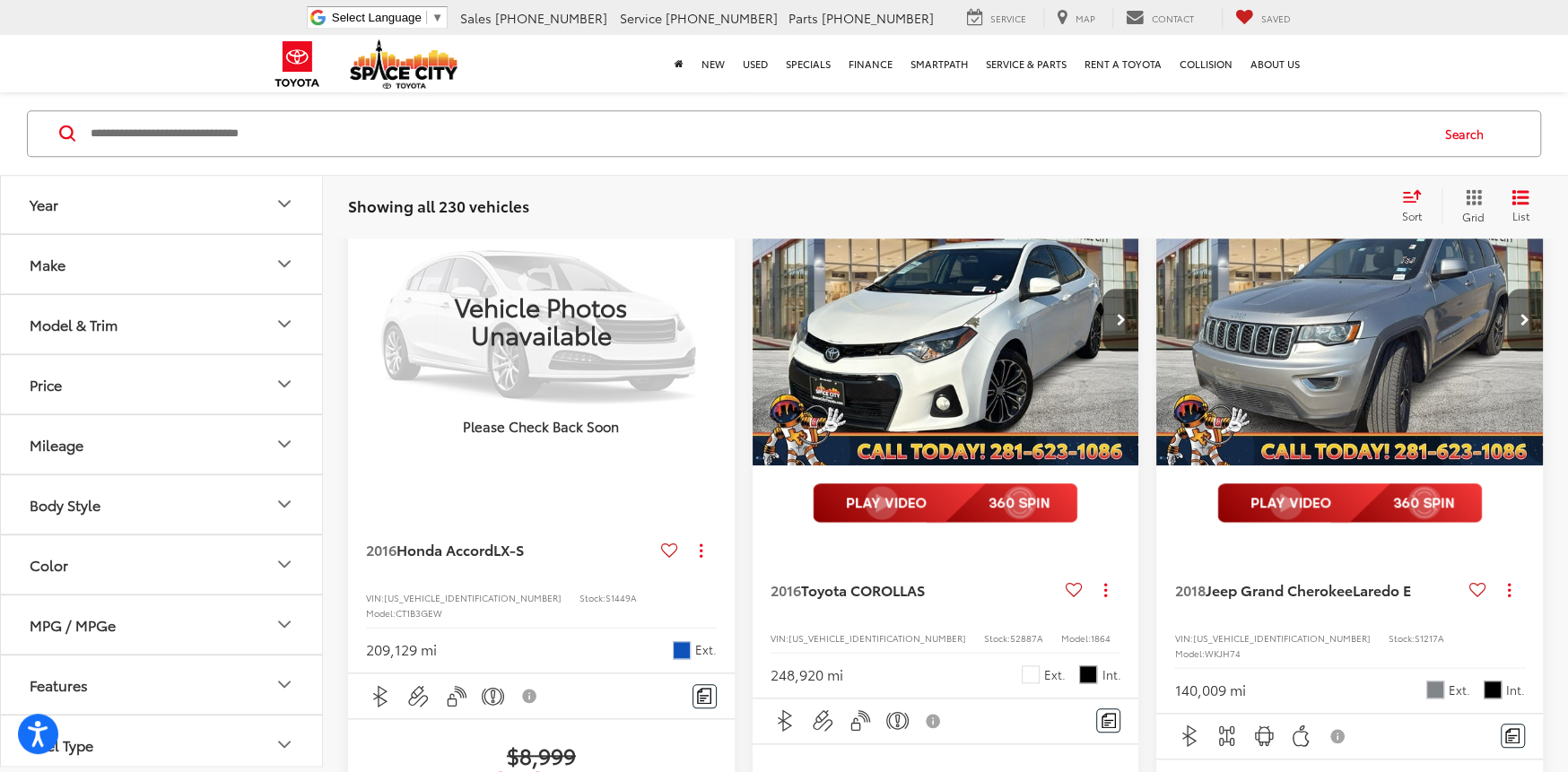
click at [1522, 326] on icon "Next image" at bounding box center [1524, 320] width 9 height 12
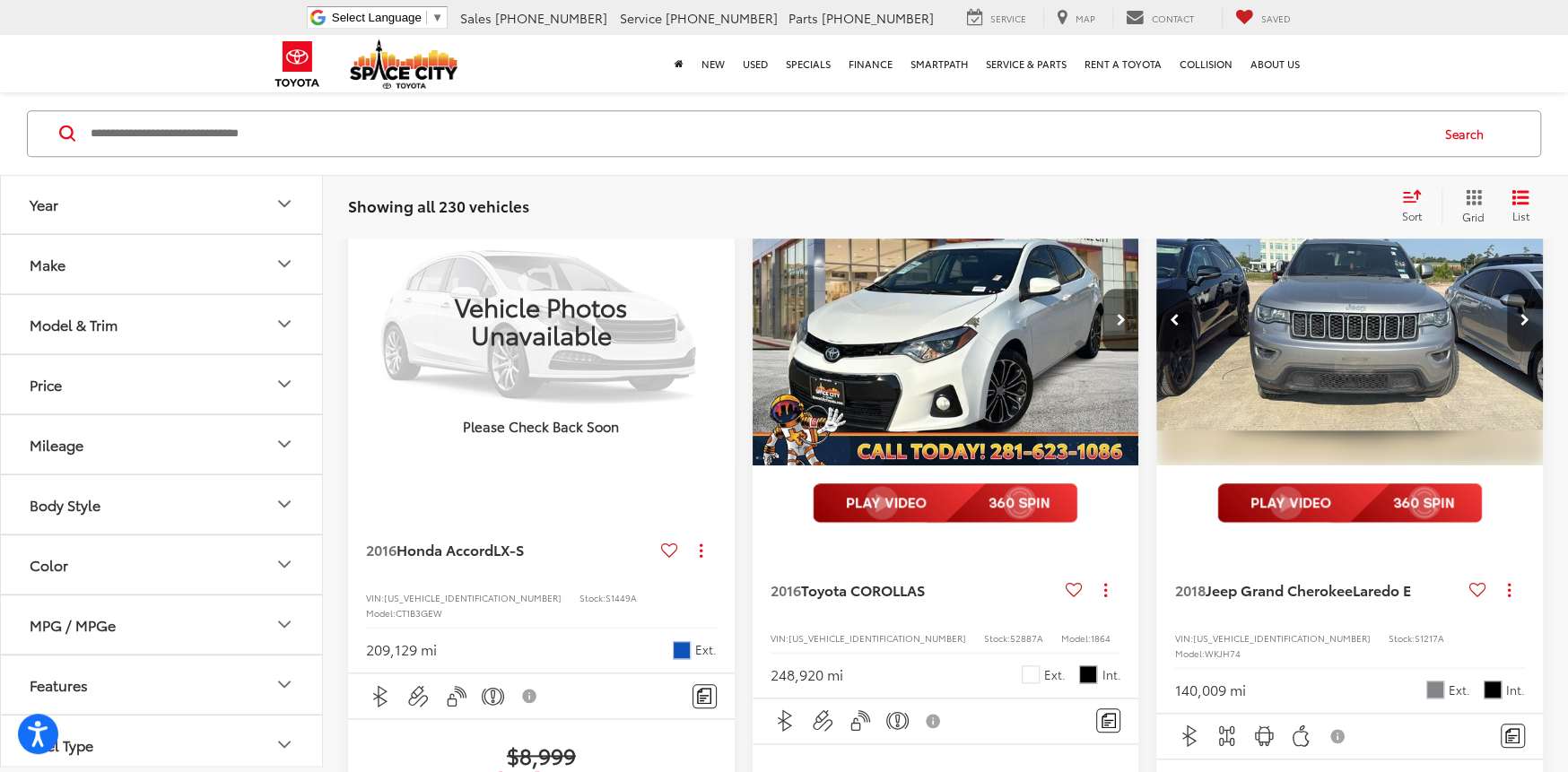
click at [1522, 326] on icon "Next image" at bounding box center [1524, 320] width 9 height 12
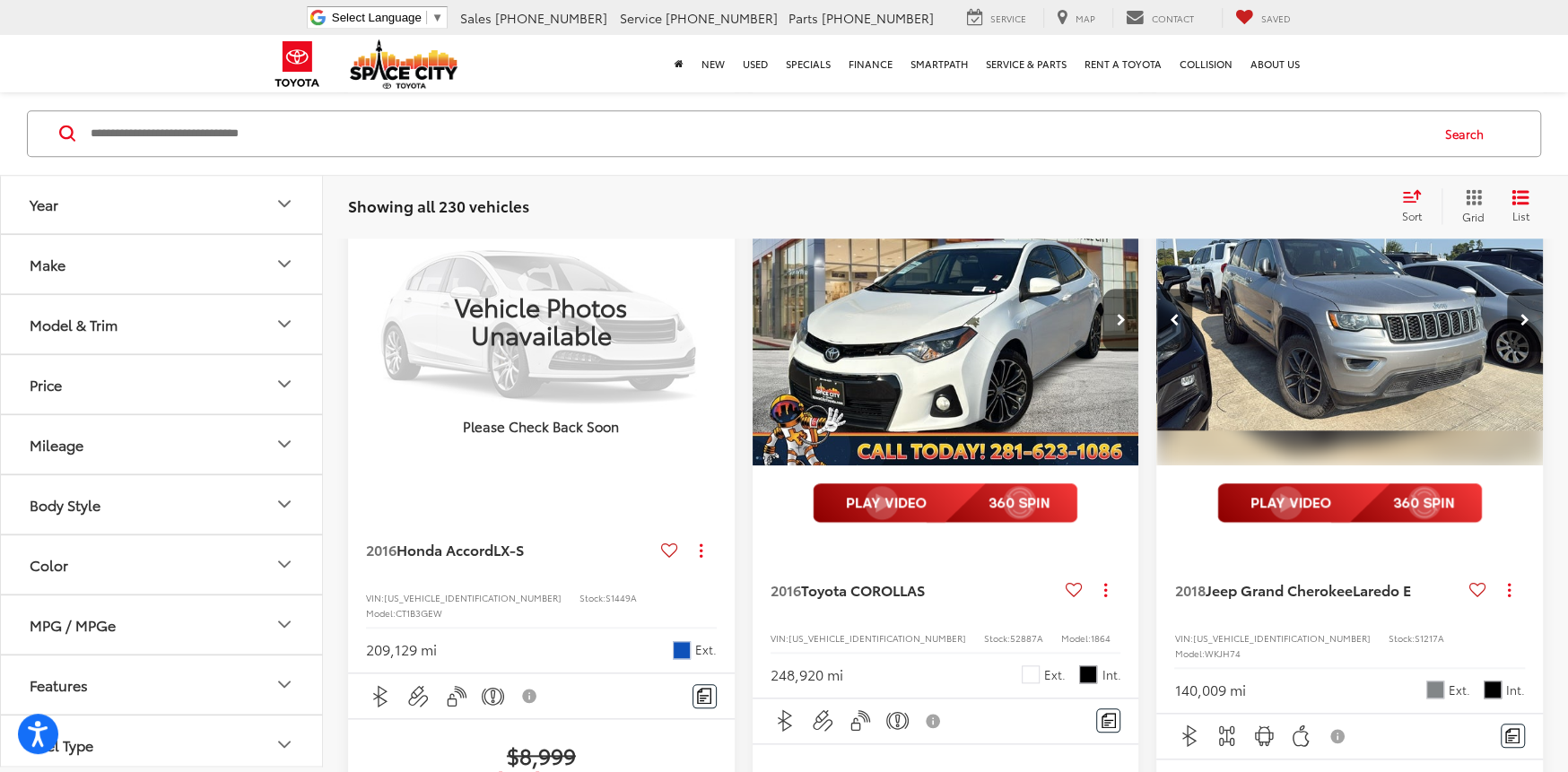
click at [1522, 326] on icon "Next image" at bounding box center [1524, 320] width 9 height 12
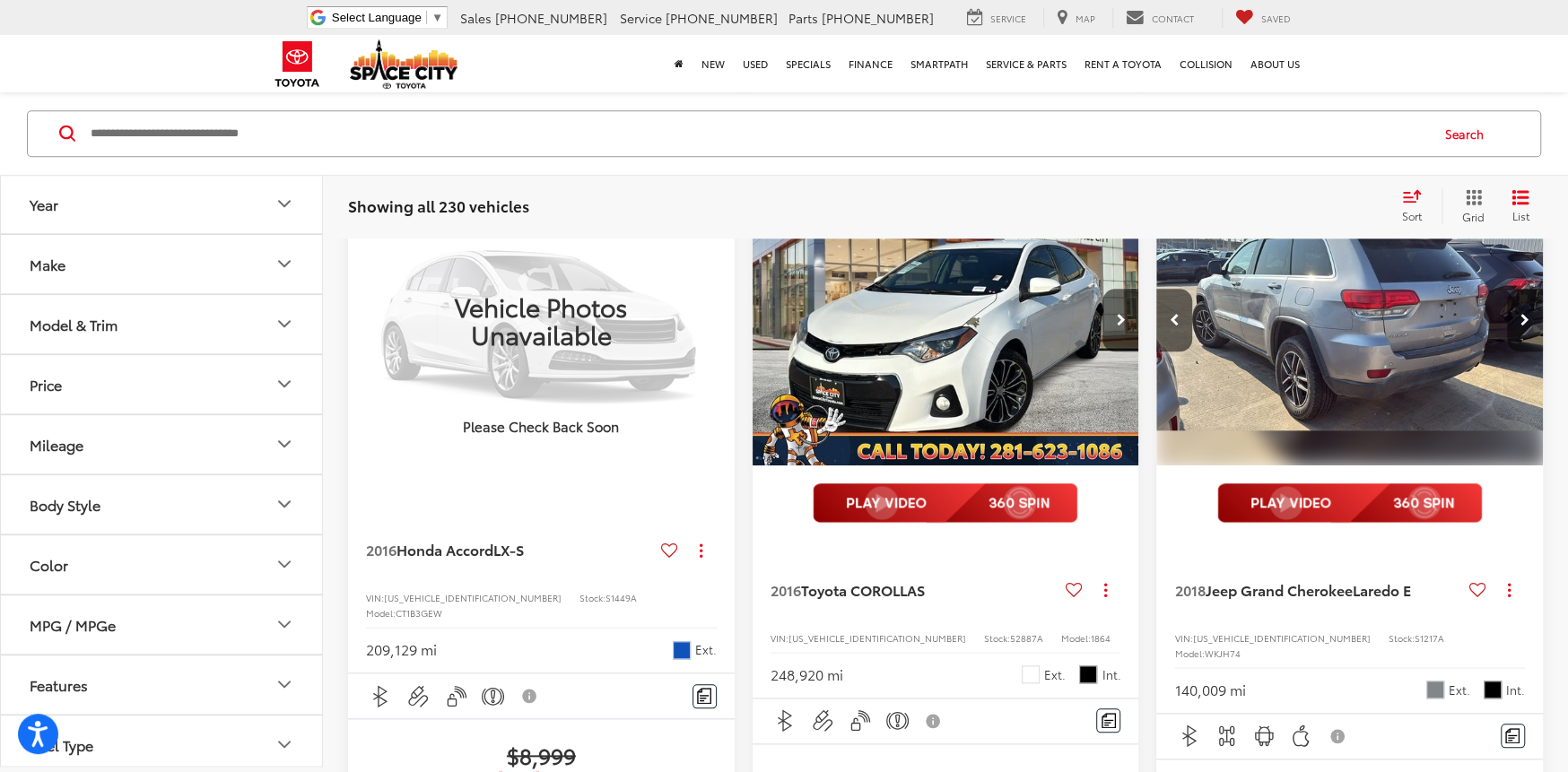
scroll to position [0, 1166]
click at [1522, 326] on icon "Next image" at bounding box center [1524, 320] width 9 height 12
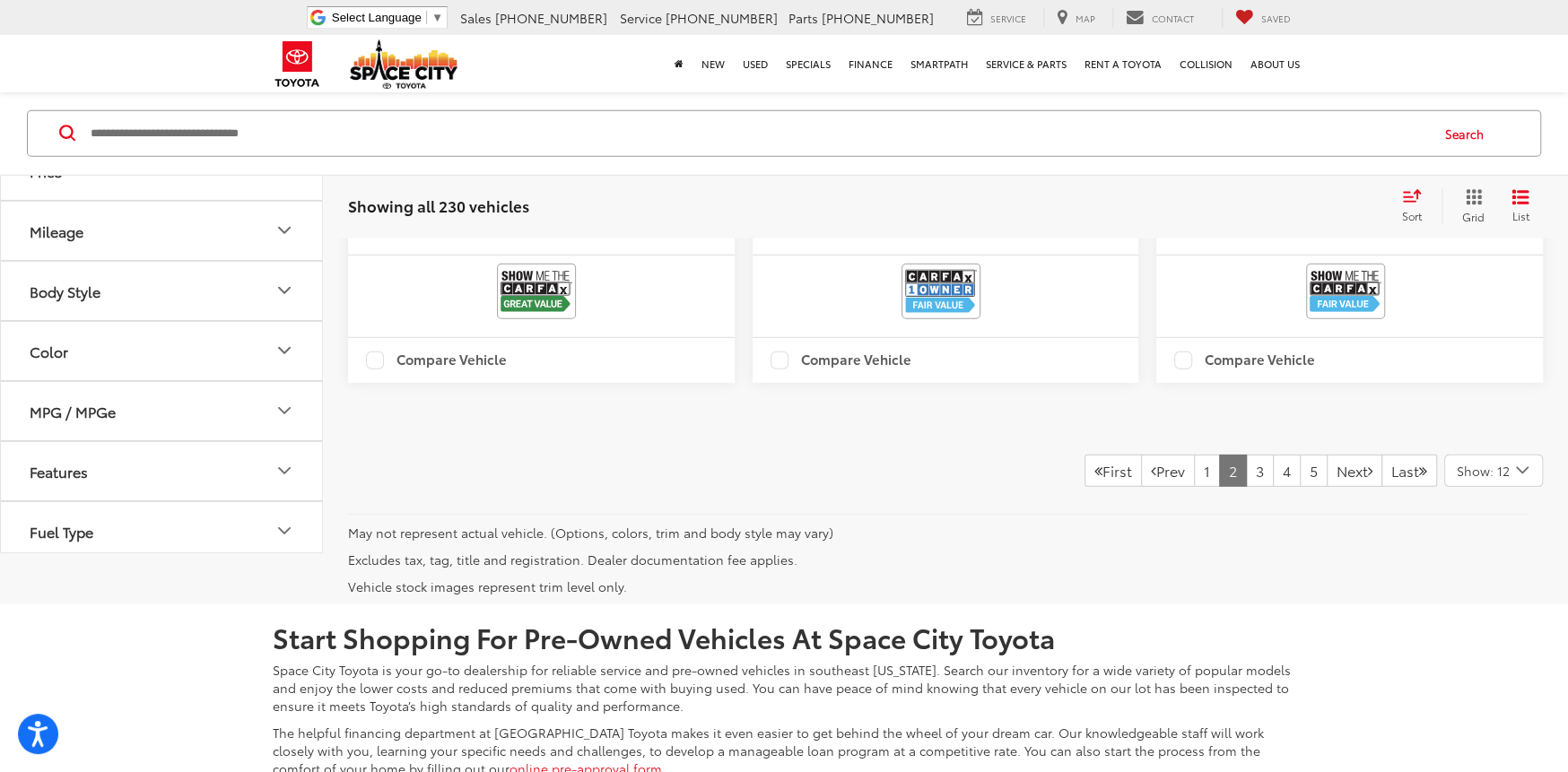
scroll to position [4099, 0]
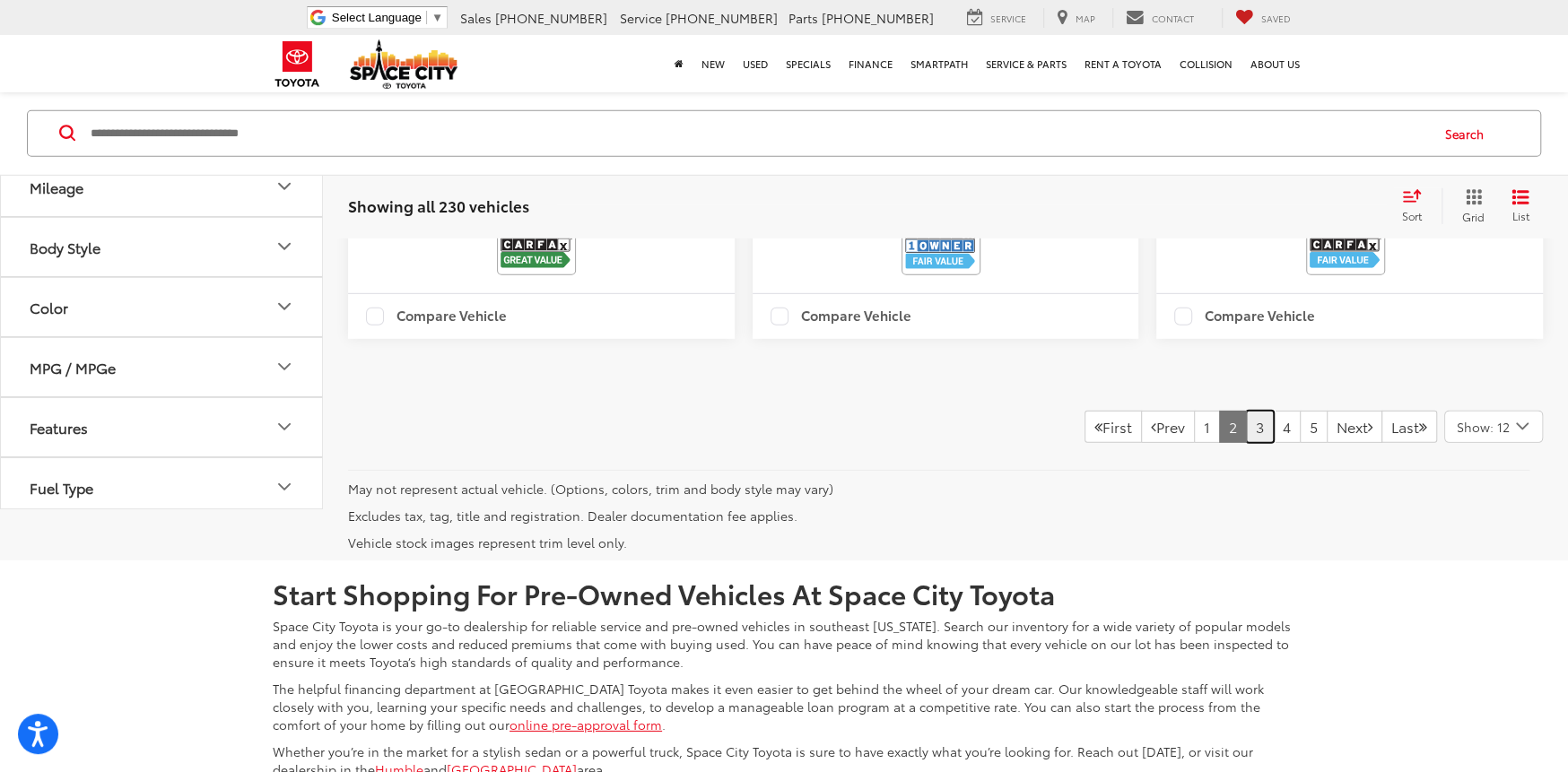
click at [1245, 443] on link "3" at bounding box center [1259, 427] width 28 height 33
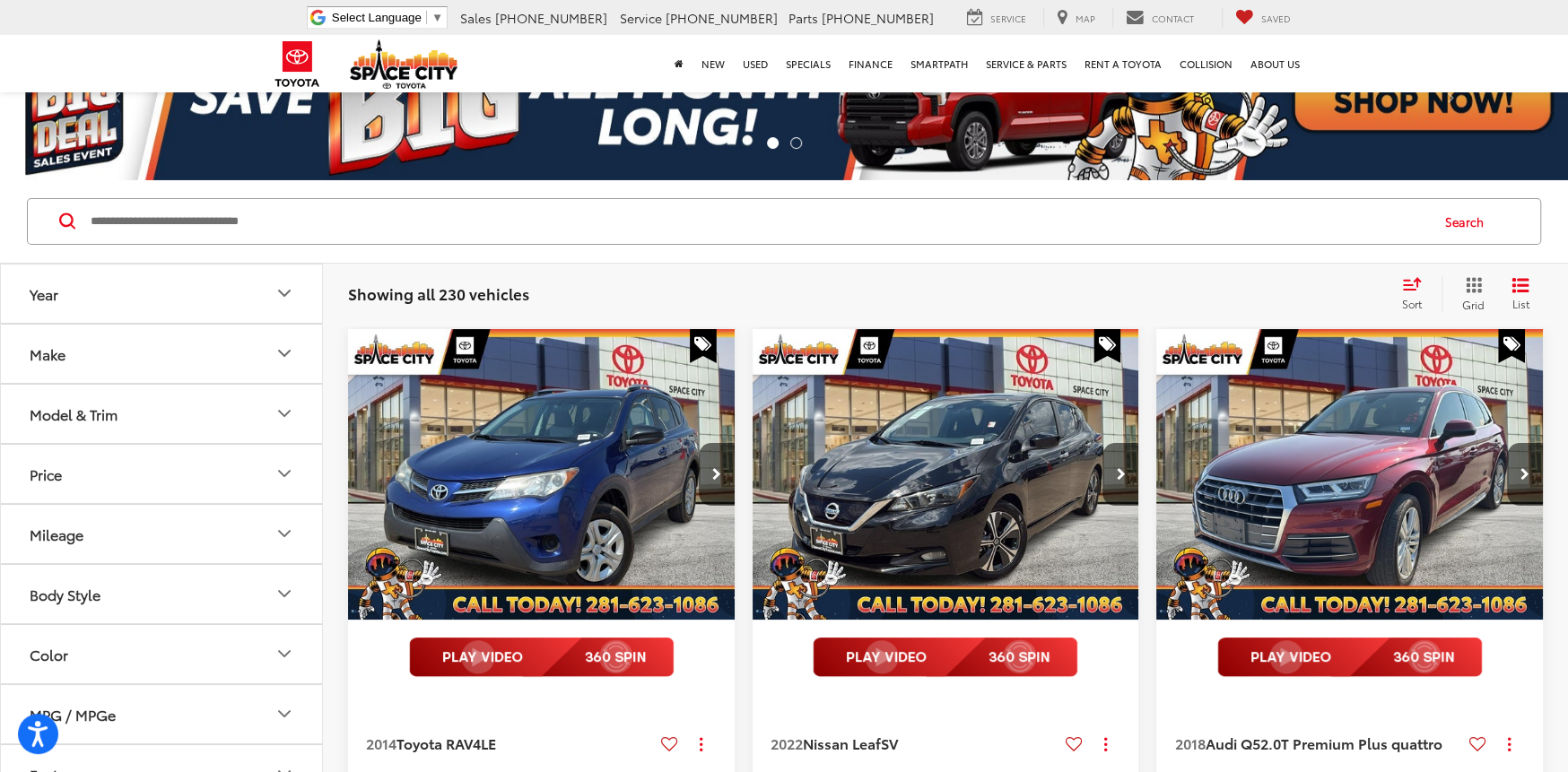
scroll to position [63, 0]
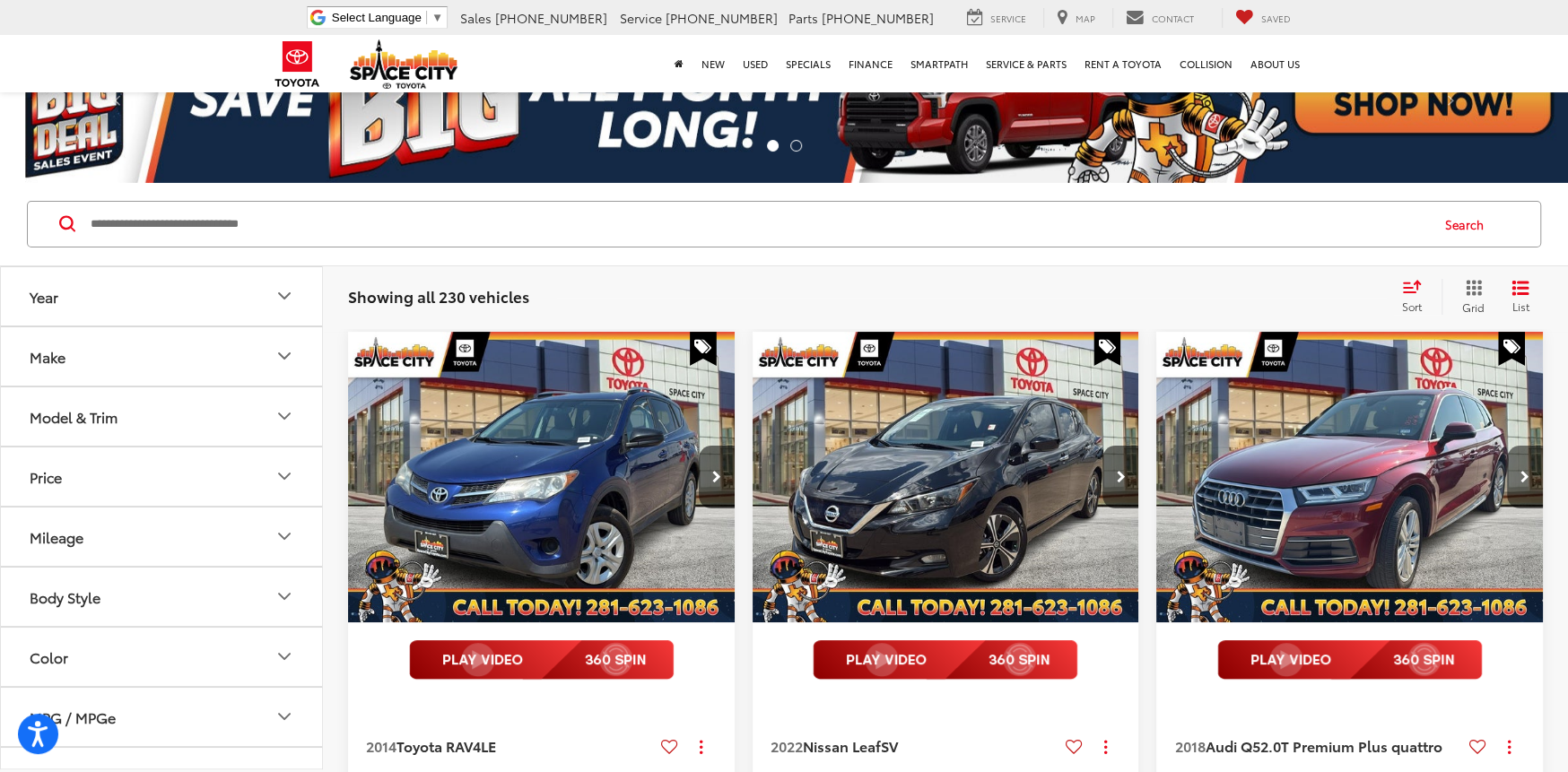
click at [1525, 464] on button "Next image" at bounding box center [1524, 476] width 36 height 62
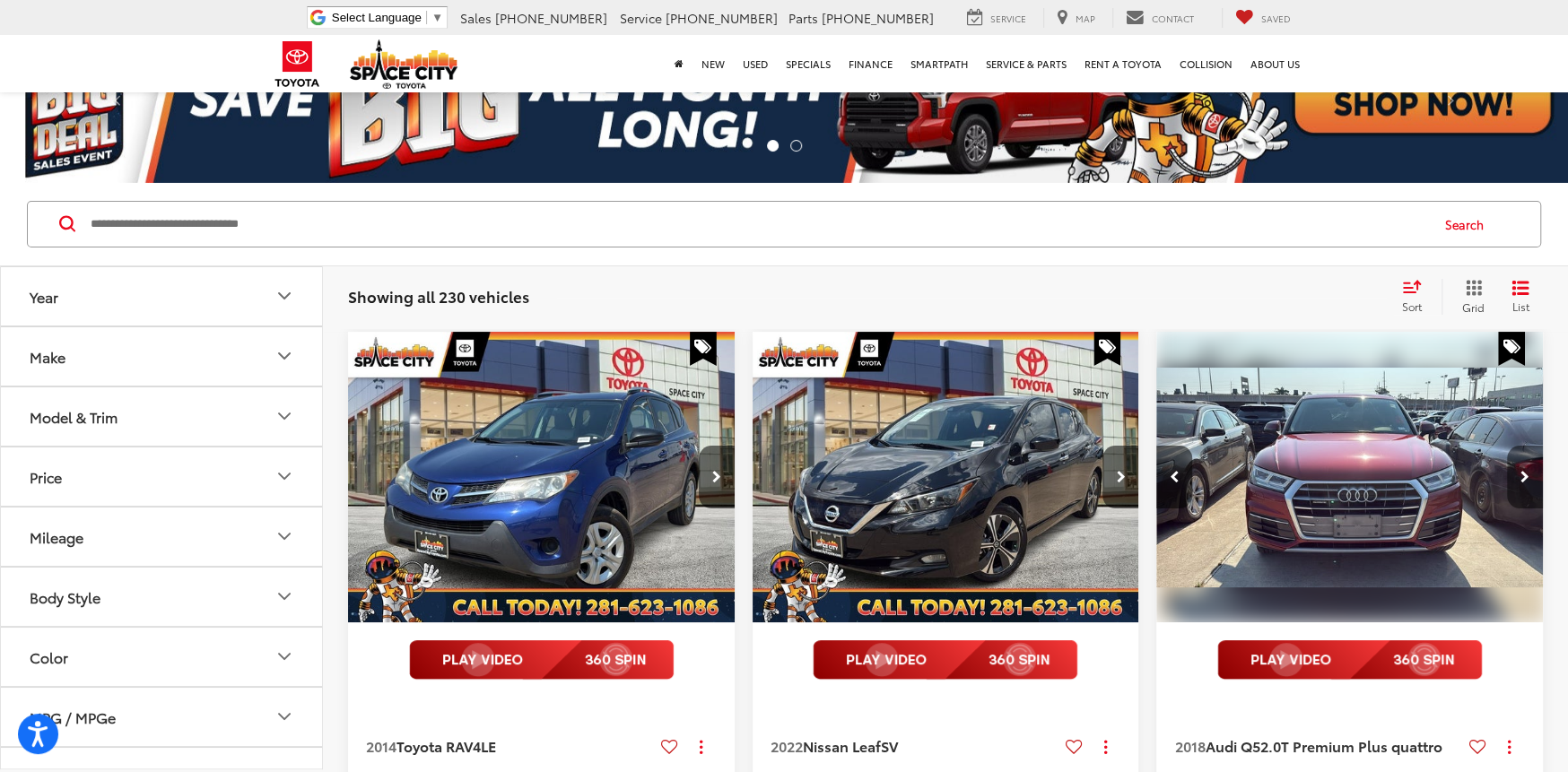
click at [1525, 464] on button "Next image" at bounding box center [1524, 476] width 36 height 62
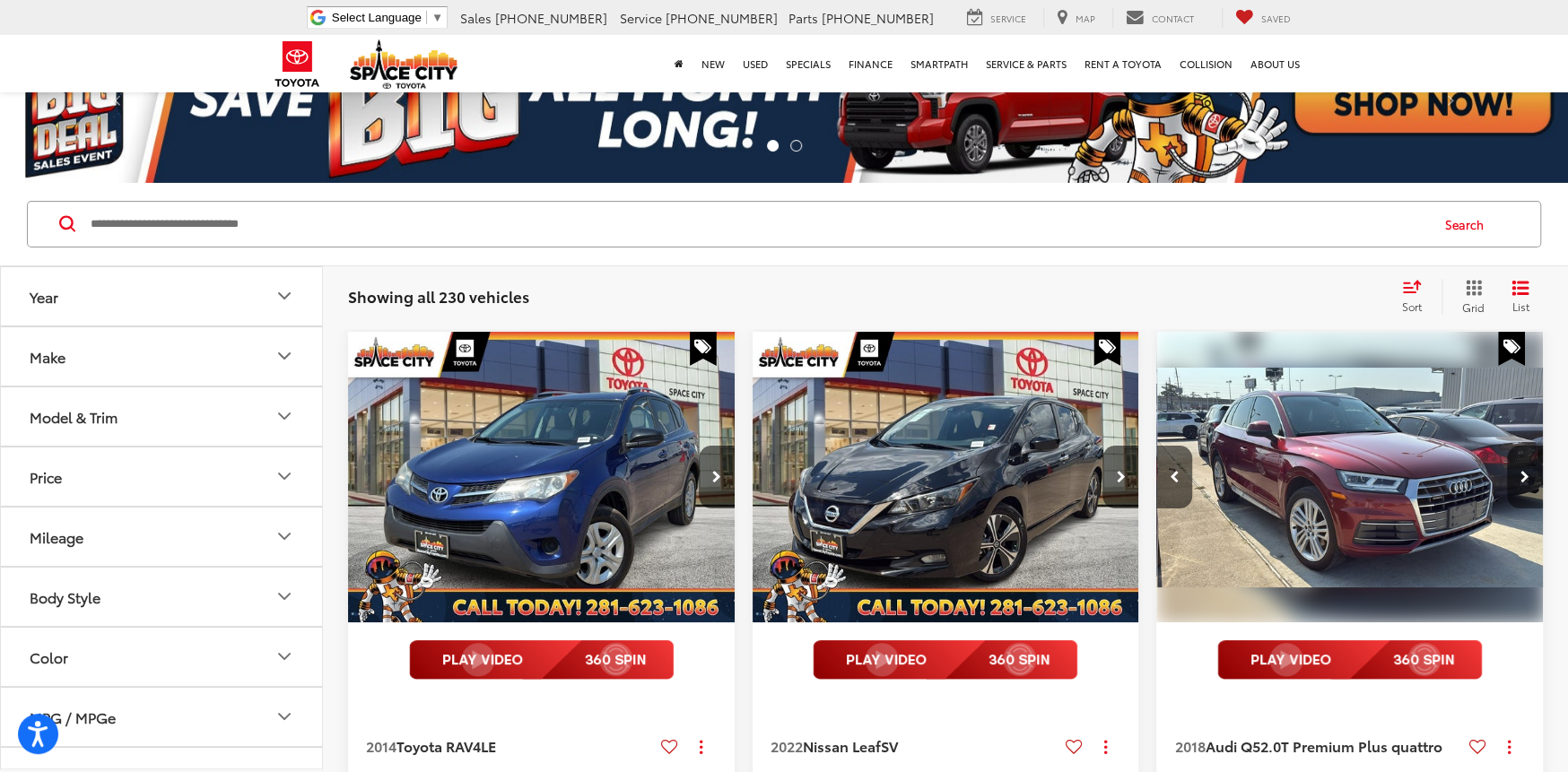
click at [1525, 464] on button "Next image" at bounding box center [1524, 476] width 36 height 62
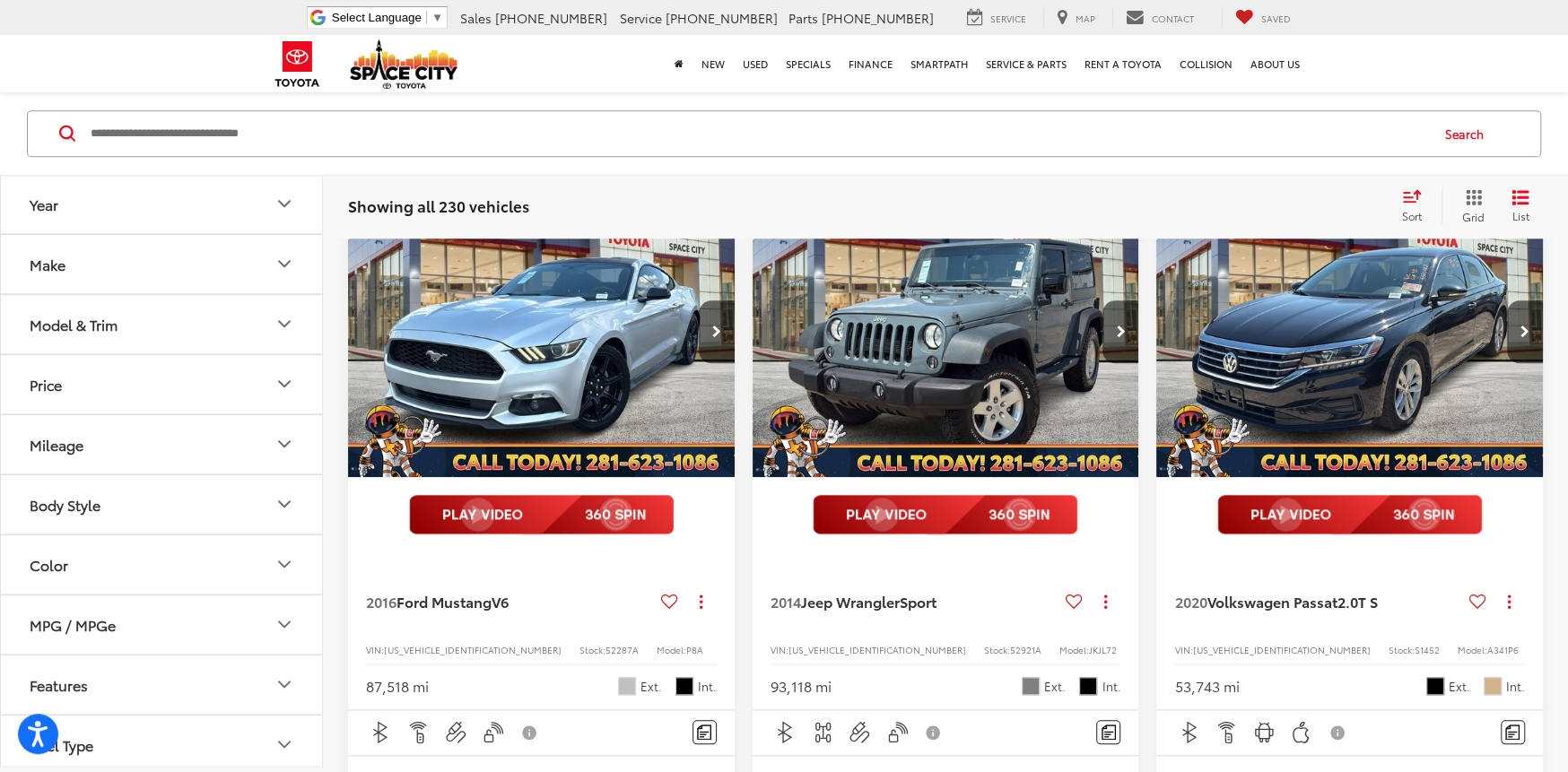
scroll to position [1140, 0]
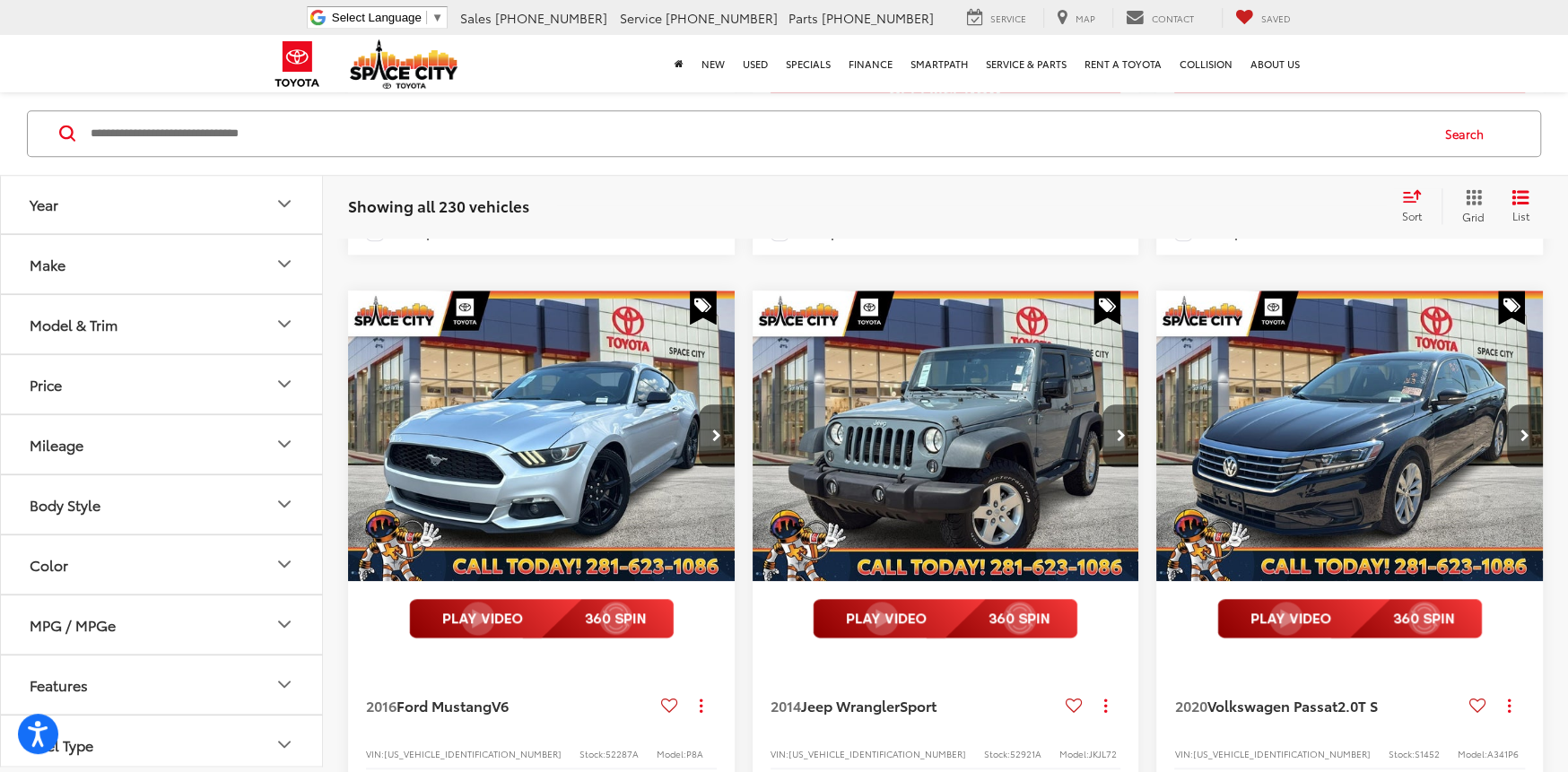
click at [1112, 468] on button "Next image" at bounding box center [1120, 435] width 36 height 62
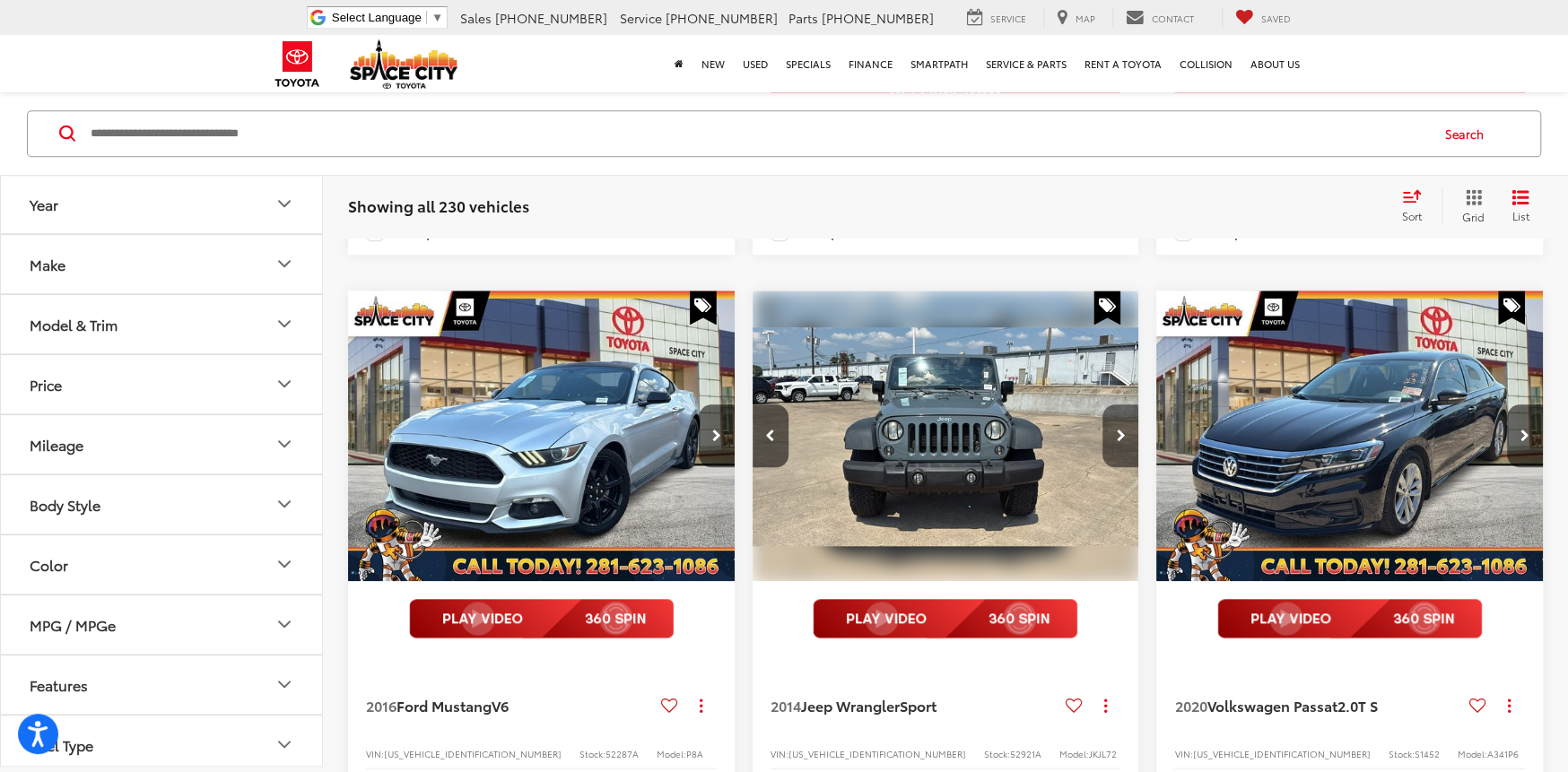
click at [1112, 468] on button "Next image" at bounding box center [1120, 435] width 36 height 62
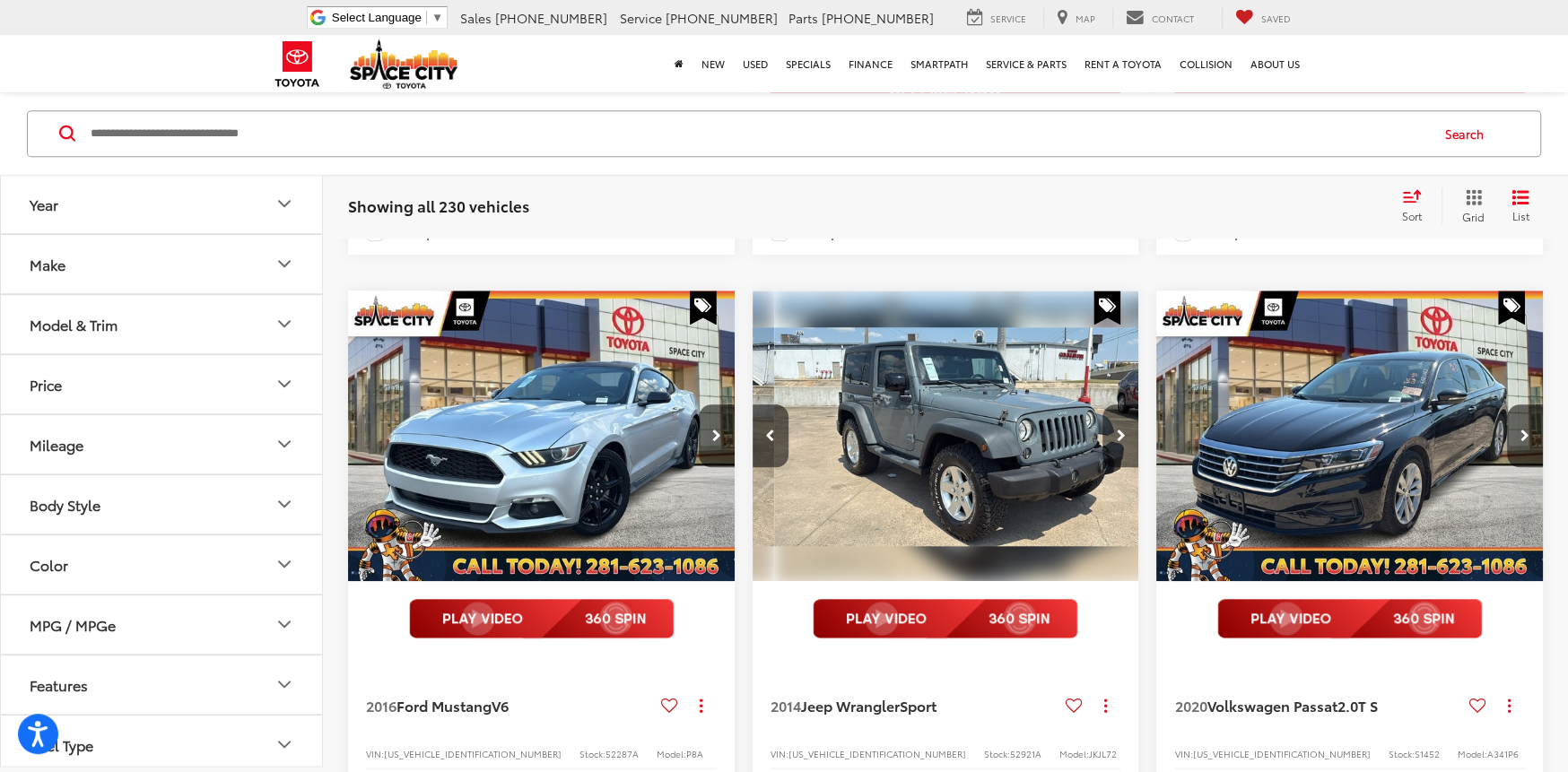
scroll to position [0, 777]
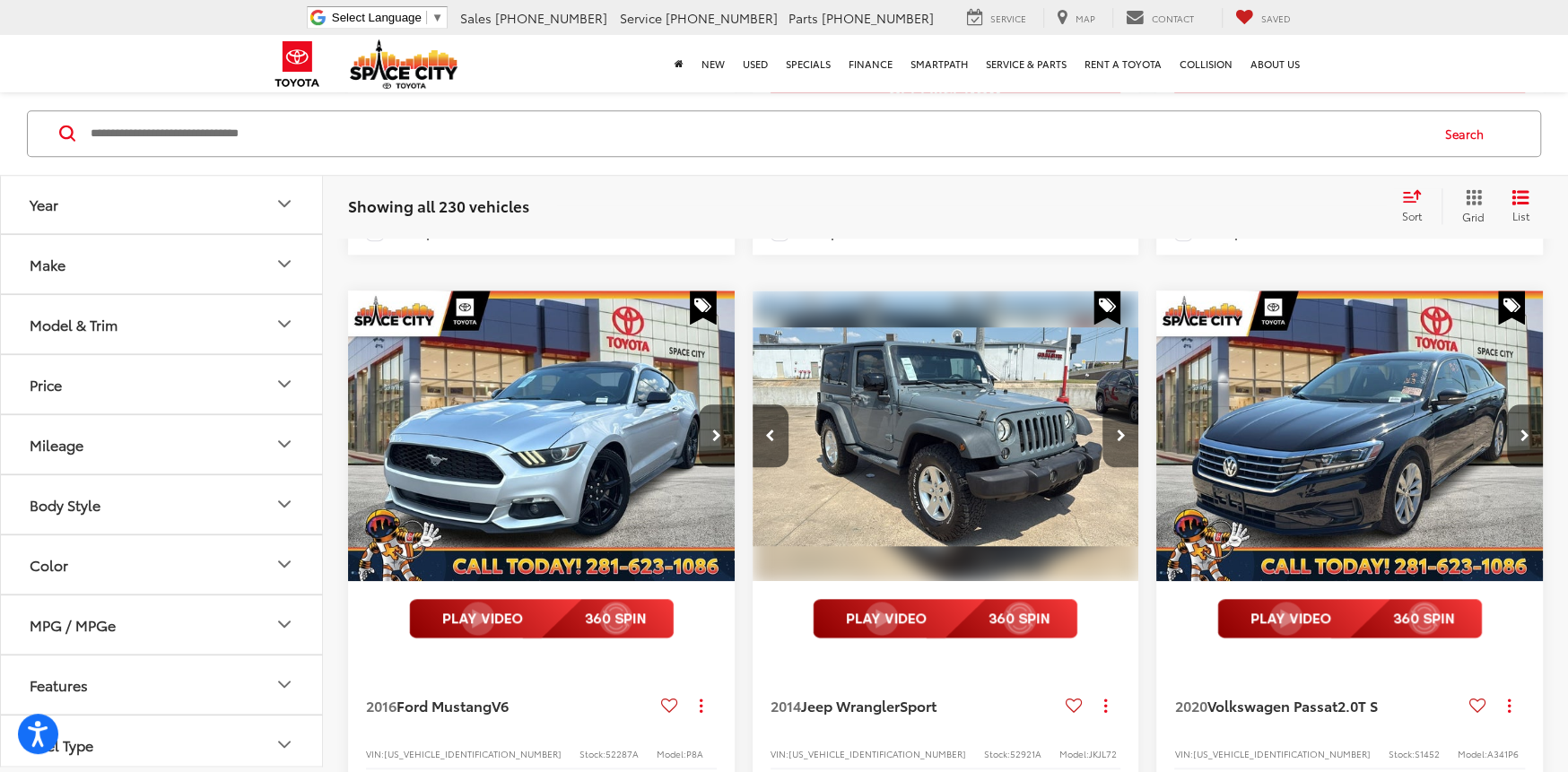
click at [1112, 468] on button "Next image" at bounding box center [1120, 435] width 36 height 62
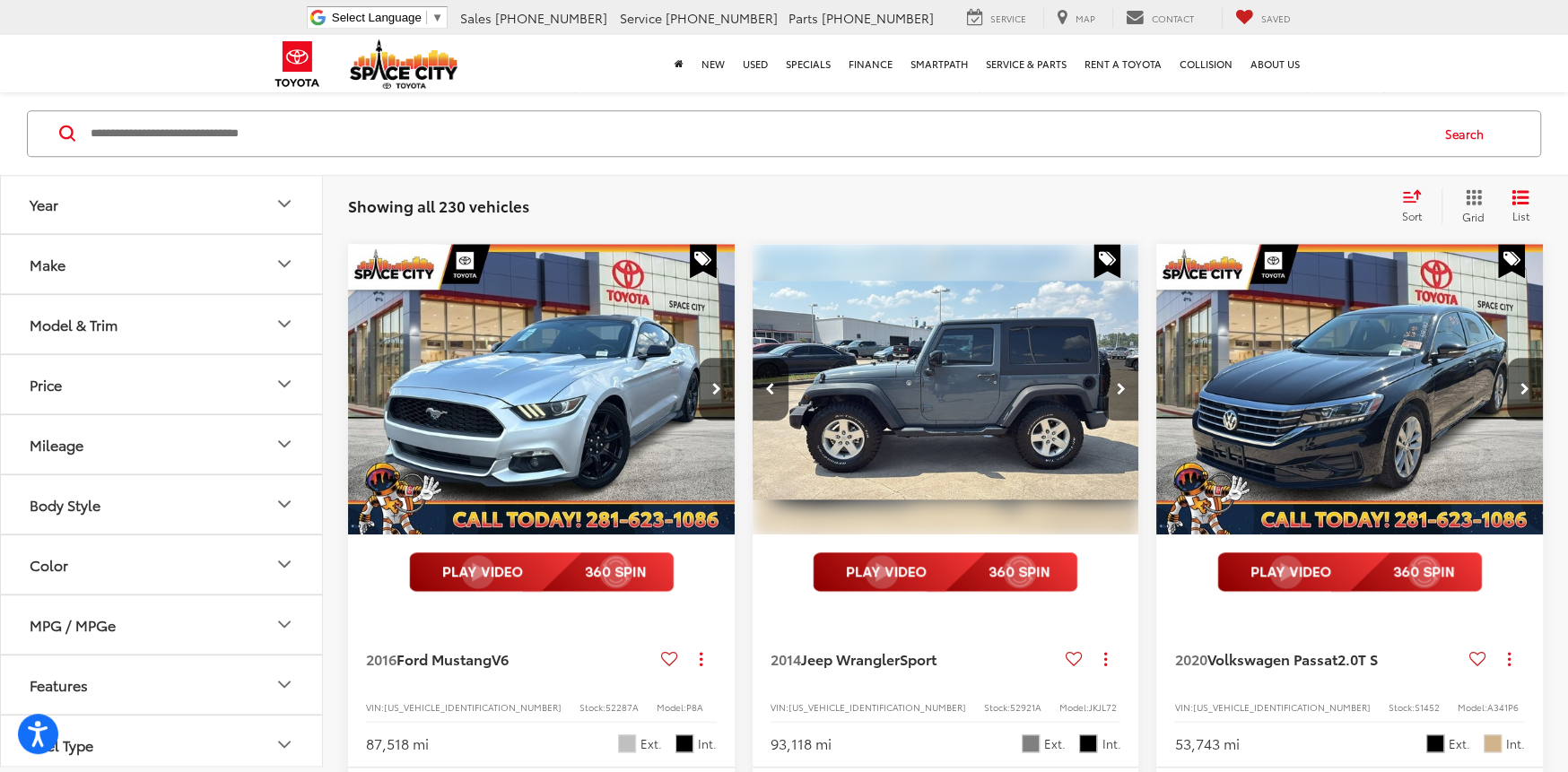
scroll to position [1319, 0]
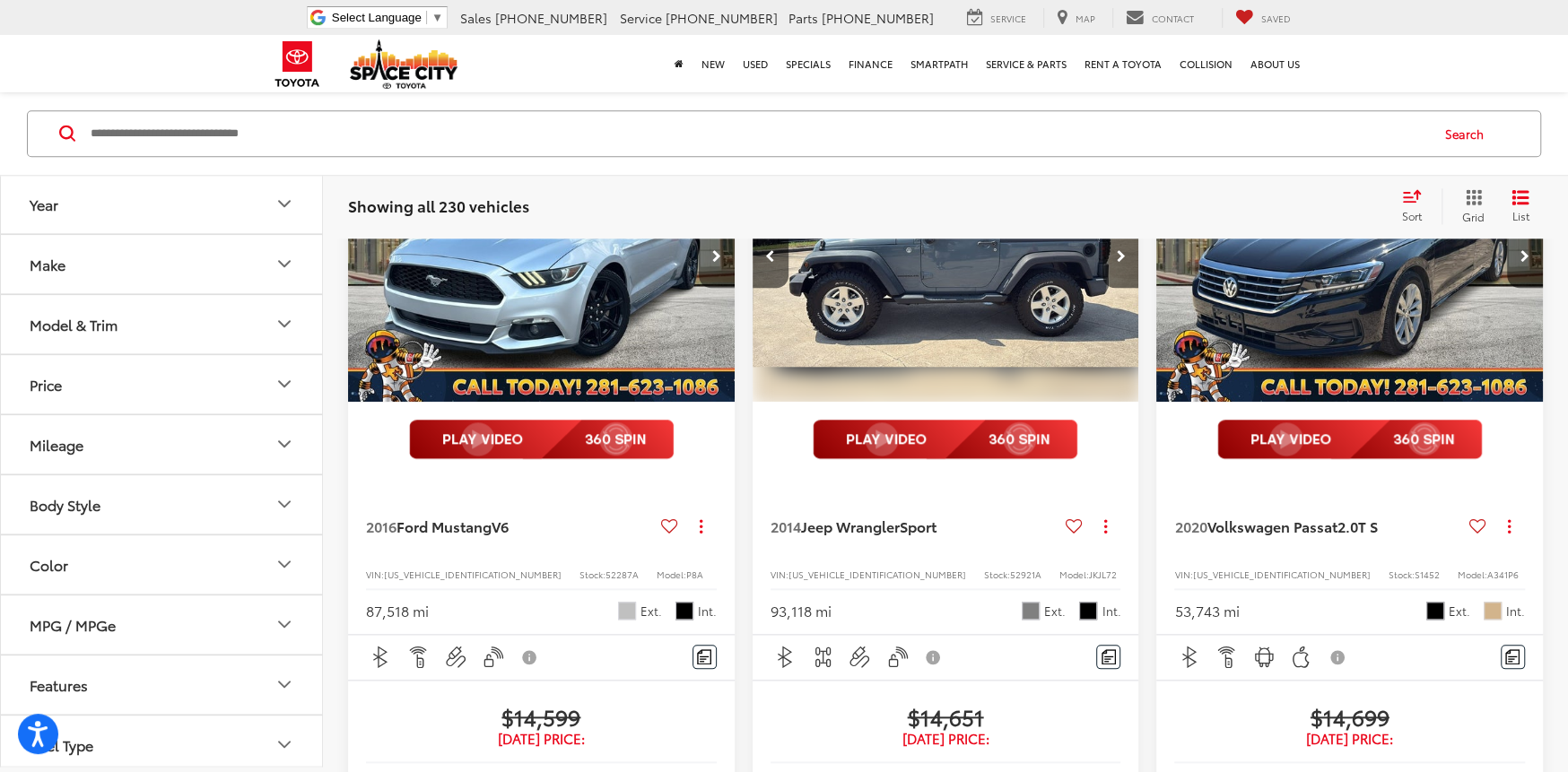
click at [707, 288] on button "Next image" at bounding box center [716, 255] width 36 height 62
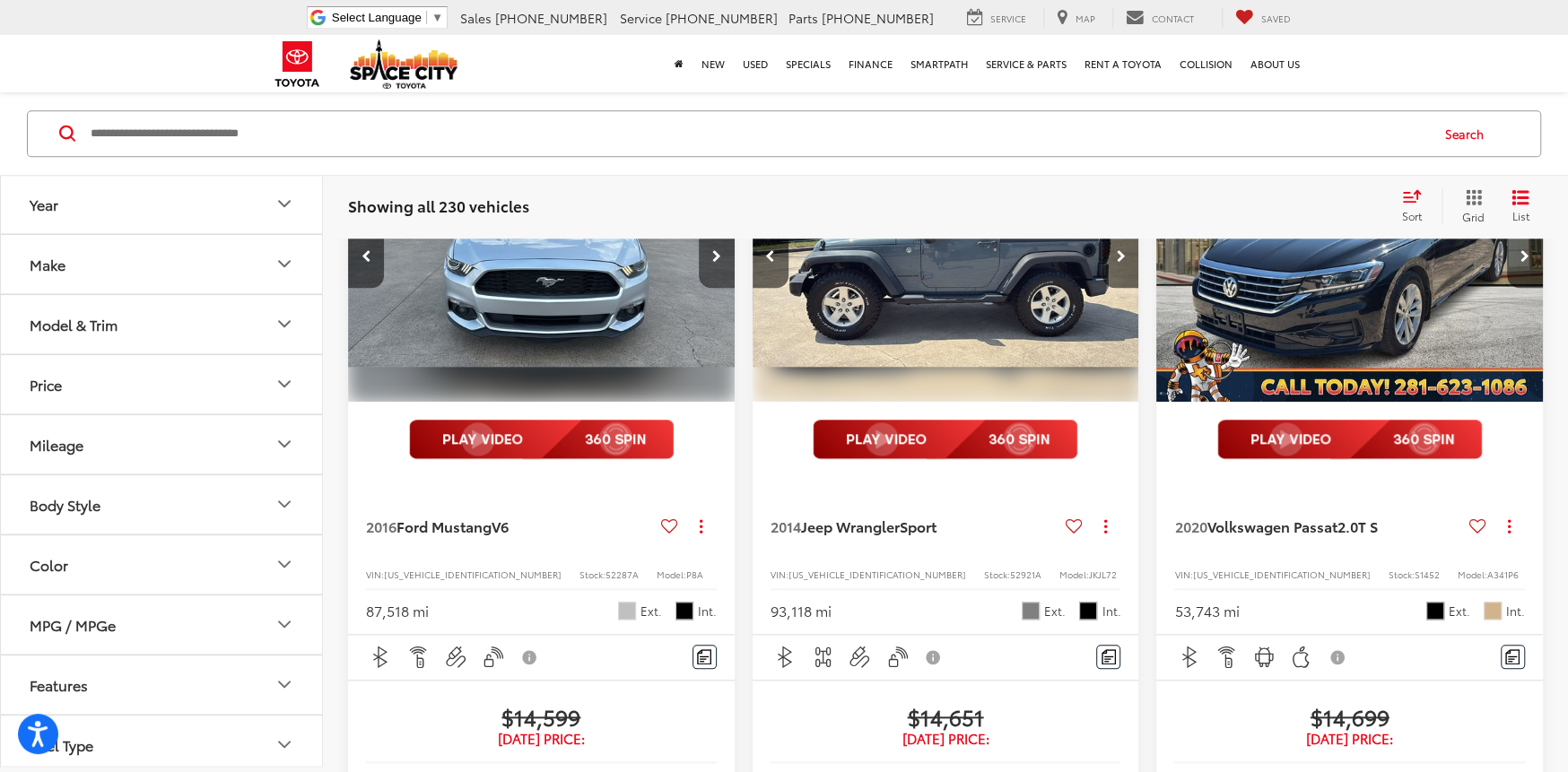
click at [707, 288] on button "Next image" at bounding box center [716, 255] width 36 height 62
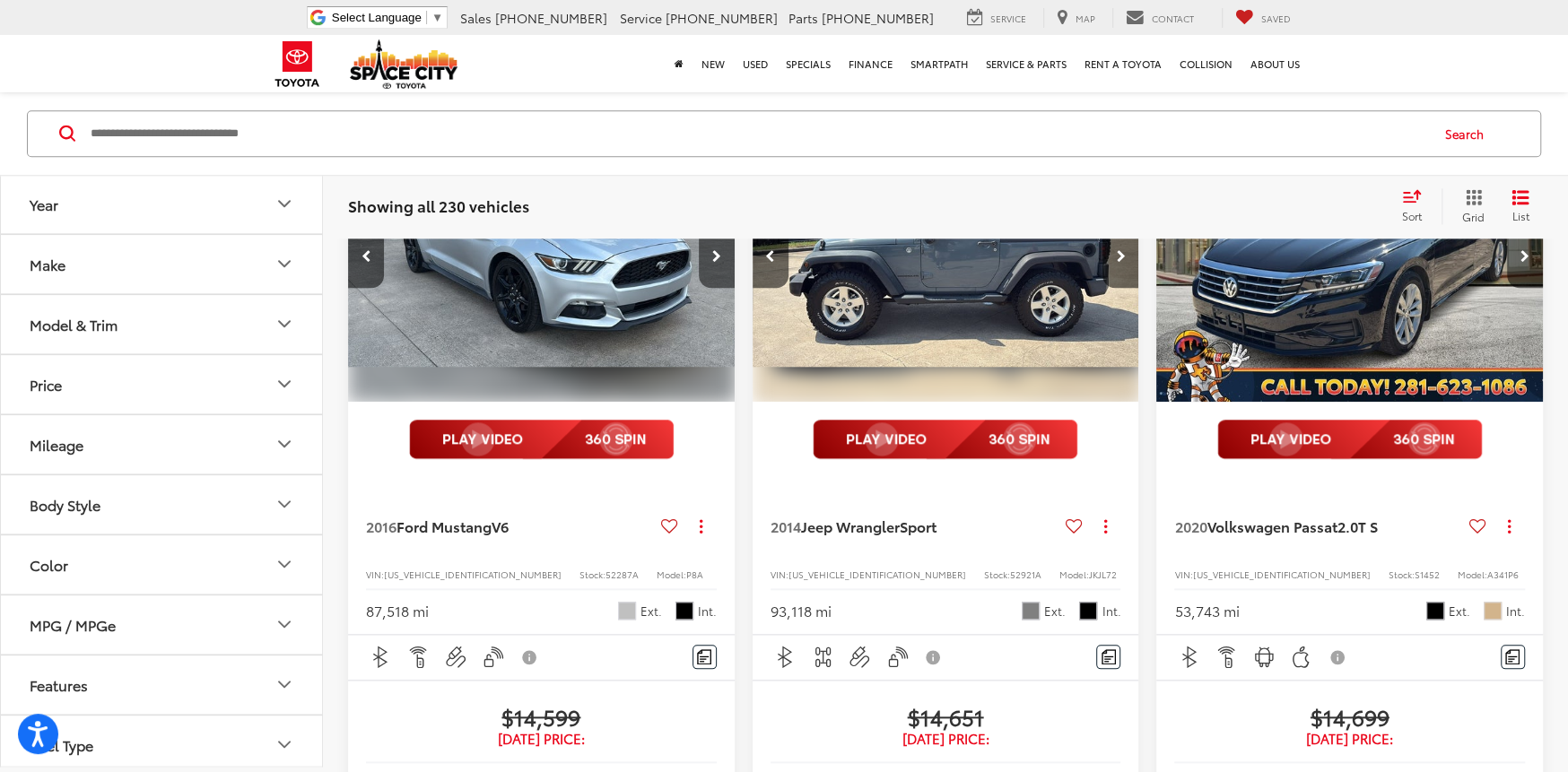
click at [707, 288] on button "Next image" at bounding box center [716, 255] width 36 height 62
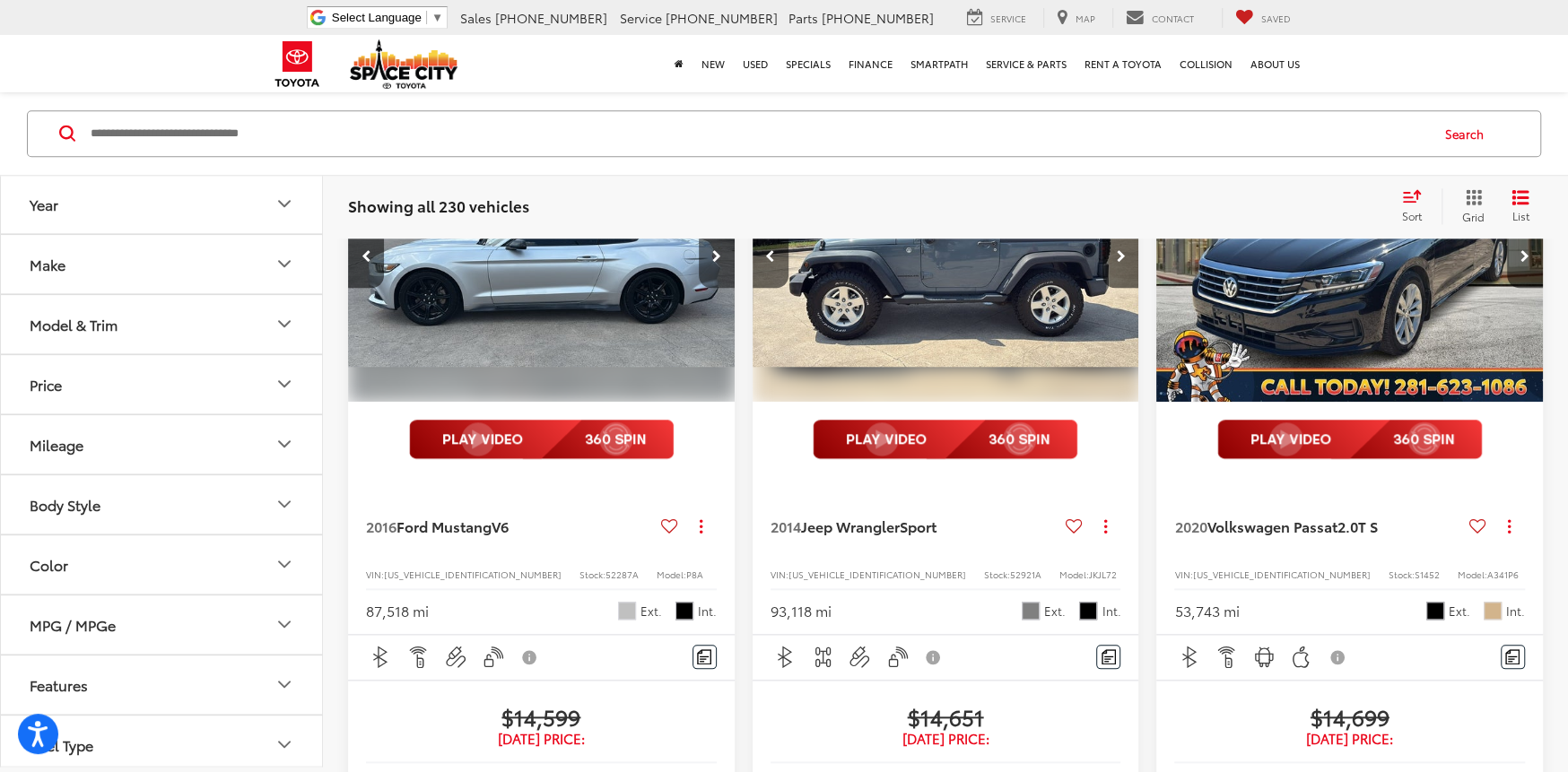
click at [710, 288] on button "Next image" at bounding box center [716, 255] width 36 height 62
